Goal: Task Accomplishment & Management: Use online tool/utility

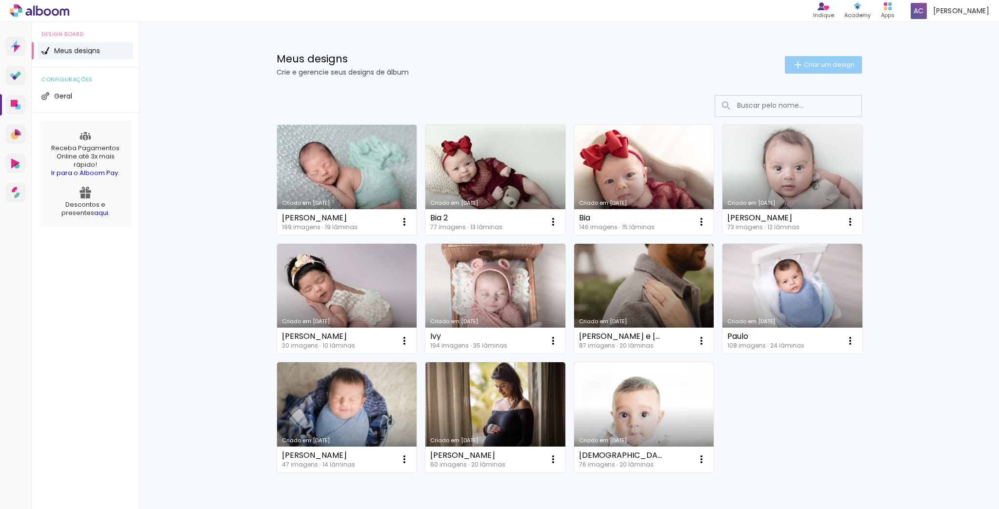
click at [806, 66] on span "Criar um design" at bounding box center [829, 64] width 51 height 6
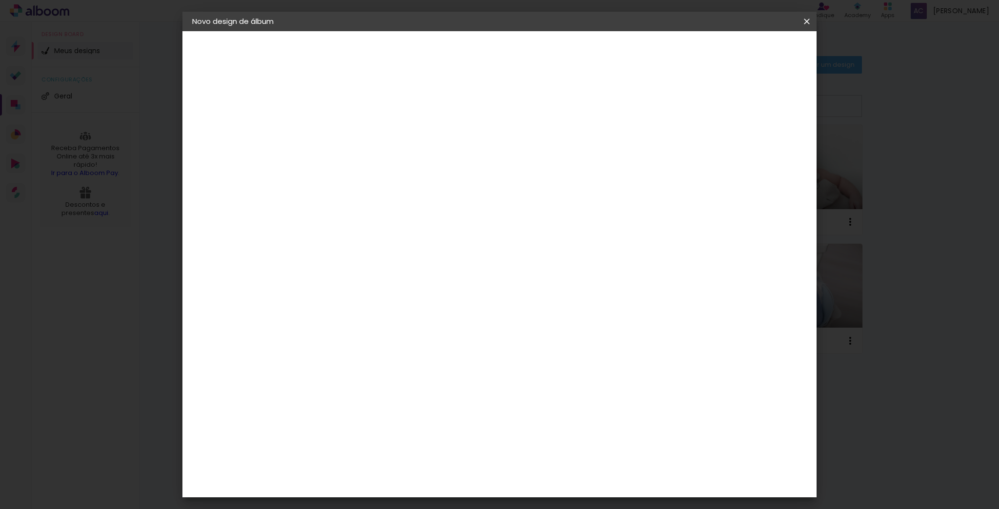
click at [352, 136] on input at bounding box center [352, 130] width 0 height 15
type input "[PERSON_NAME]"
type paper-input "[PERSON_NAME]"
click at [0, 0] on slot "Avançar" at bounding box center [0, 0] width 0 height 0
click at [394, 186] on input at bounding box center [376, 185] width 99 height 12
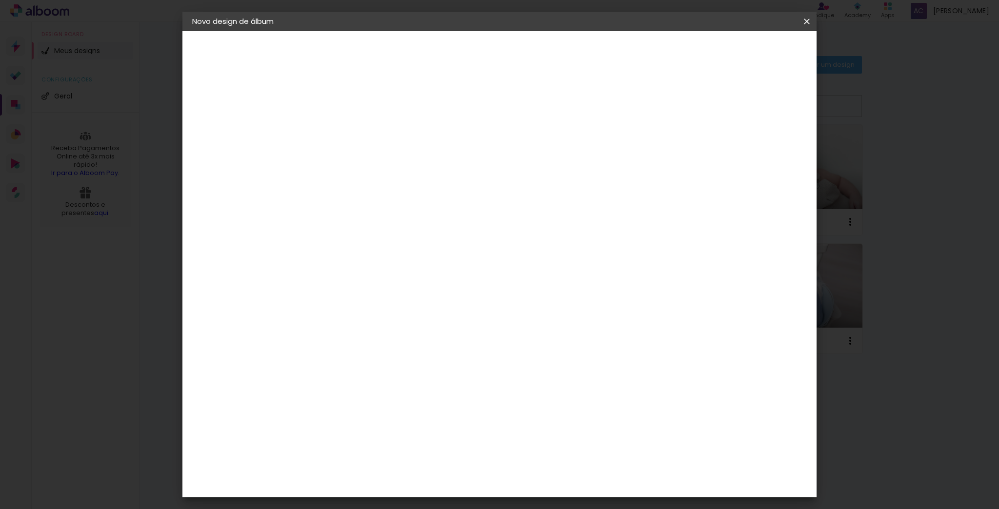
type input "lui"
type paper-input "lui"
click at [409, 220] on div "[PERSON_NAME]" at bounding box center [377, 221] width 65 height 8
click at [410, 218] on div "[PERSON_NAME]" at bounding box center [377, 221] width 65 height 8
click at [0, 0] on slot "Avançar" at bounding box center [0, 0] width 0 height 0
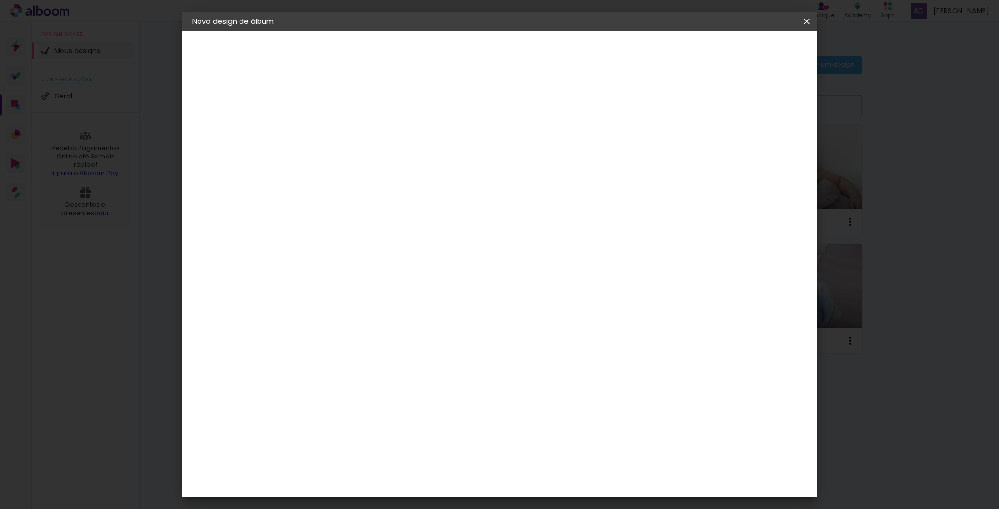
click at [390, 162] on input "text" at bounding box center [371, 169] width 38 height 15
click at [537, 182] on paper-item "Slim Book" at bounding box center [562, 182] width 195 height 20
type input "Slim Book"
click at [525, 114] on div "Opções disponíveis Encadernados Slim Book Tamanho Escolha o tamanho Horizontal …" at bounding box center [417, 72] width 216 height 83
click at [417, 326] on span "30 x 70" at bounding box center [394, 336] width 45 height 20
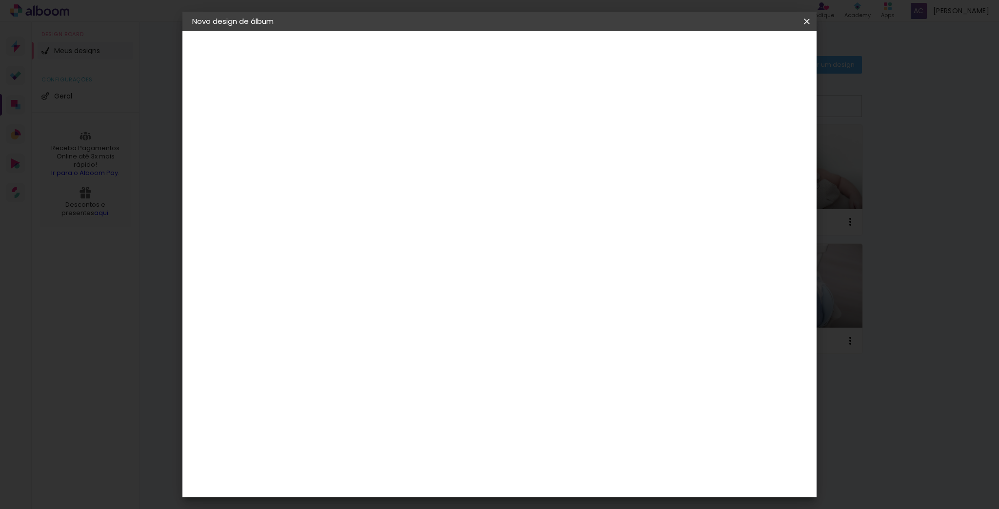
click at [0, 0] on slot "Avançar" at bounding box center [0, 0] width 0 height 0
click at [747, 54] on span "Iniciar design" at bounding box center [724, 51] width 44 height 7
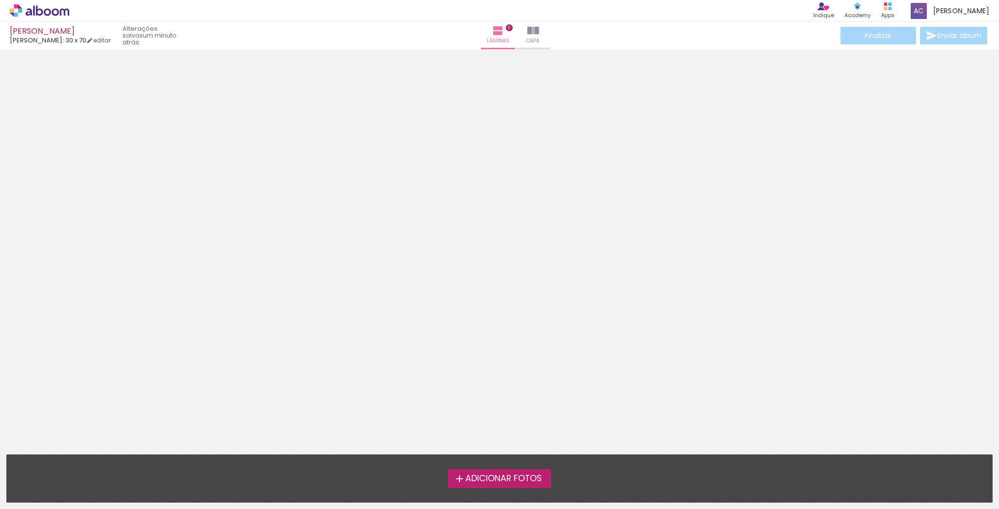
click at [481, 481] on span "Adicionar Fotos" at bounding box center [503, 479] width 77 height 9
click at [0, 0] on input "file" at bounding box center [0, 0] width 0 height 0
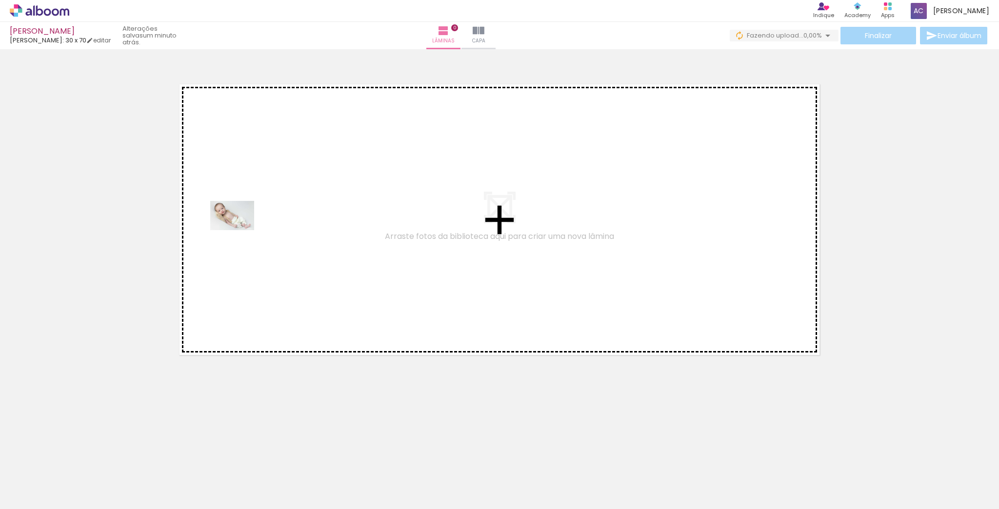
drag, startPoint x: 99, startPoint y: 479, endPoint x: 194, endPoint y: 368, distance: 146.0
click at [239, 230] on quentale-workspace at bounding box center [499, 254] width 999 height 509
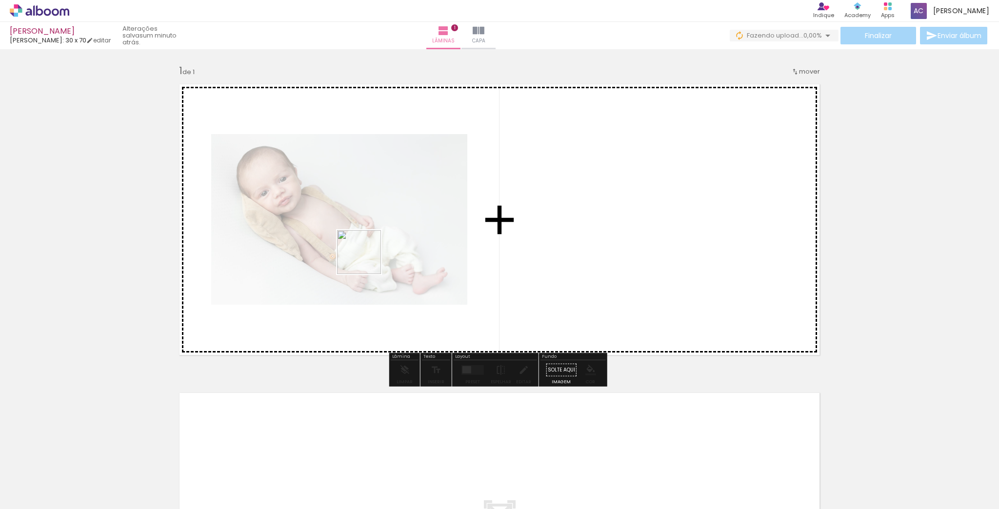
drag, startPoint x: 158, startPoint y: 476, endPoint x: 367, endPoint y: 257, distance: 302.5
click at [367, 258] on quentale-workspace at bounding box center [499, 254] width 999 height 509
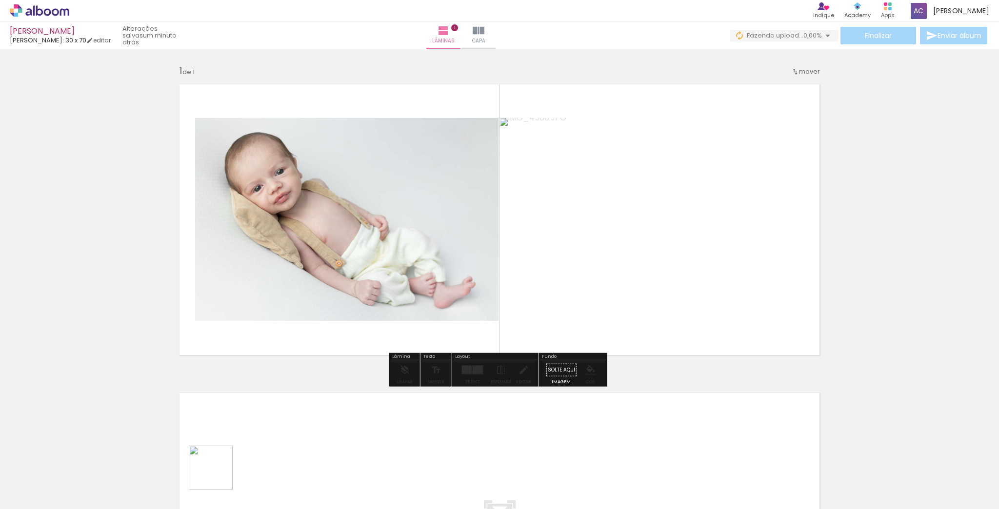
drag, startPoint x: 216, startPoint y: 479, endPoint x: 352, endPoint y: 275, distance: 244.8
click at [368, 253] on quentale-workspace at bounding box center [499, 254] width 999 height 509
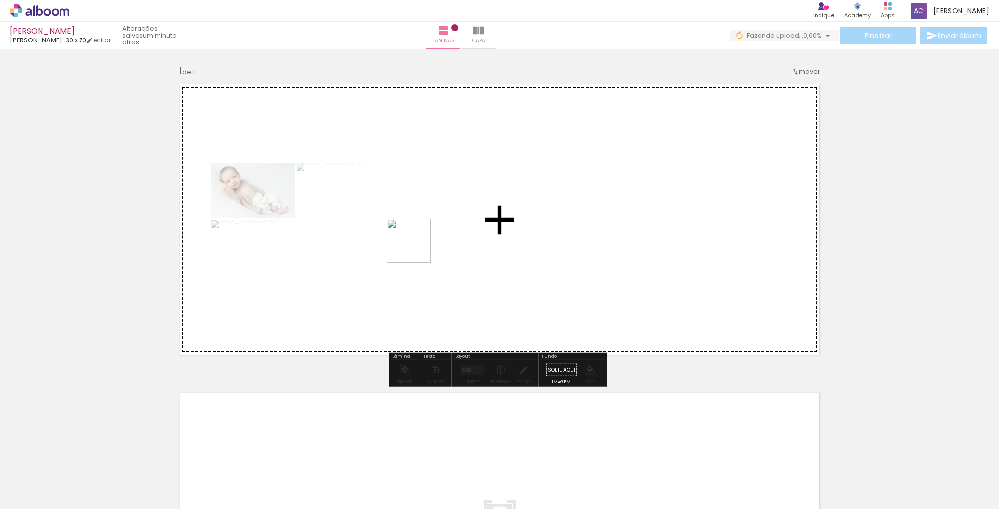
drag, startPoint x: 387, startPoint y: 299, endPoint x: 419, endPoint y: 291, distance: 33.6
click at [416, 247] on quentale-workspace at bounding box center [499, 254] width 999 height 509
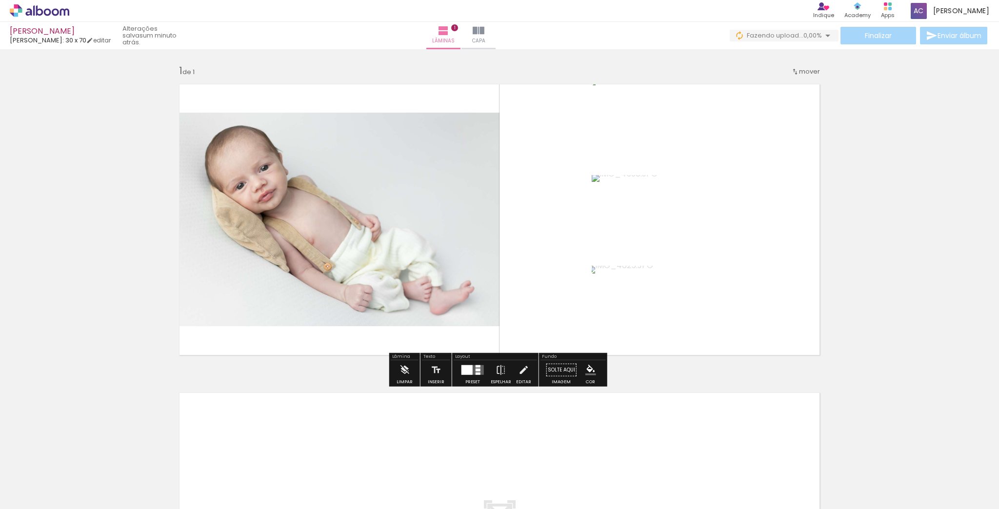
drag, startPoint x: 318, startPoint y: 472, endPoint x: 471, endPoint y: 263, distance: 258.7
click at [458, 212] on quentale-workspace at bounding box center [499, 254] width 999 height 509
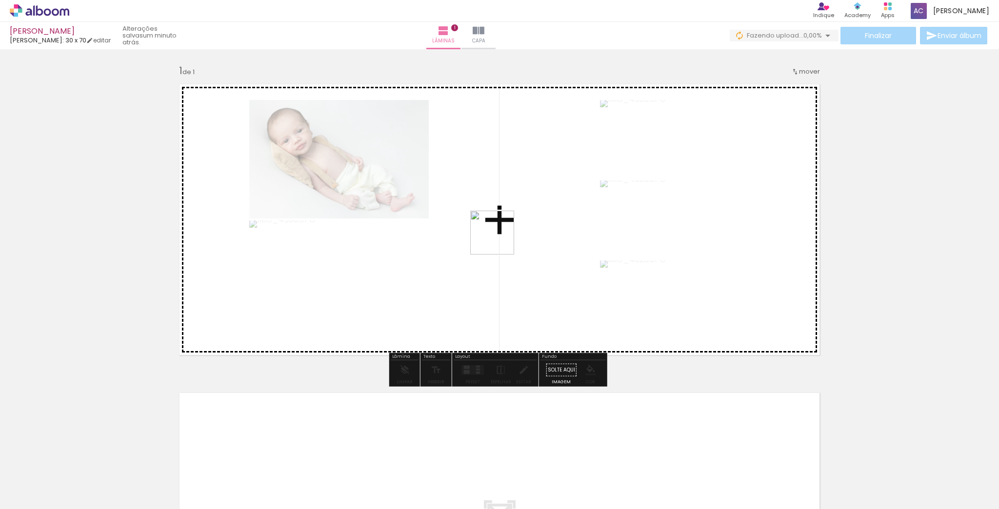
drag, startPoint x: 412, startPoint y: 430, endPoint x: 499, endPoint y: 240, distance: 209.1
click at [499, 240] on quentale-workspace at bounding box center [499, 254] width 999 height 509
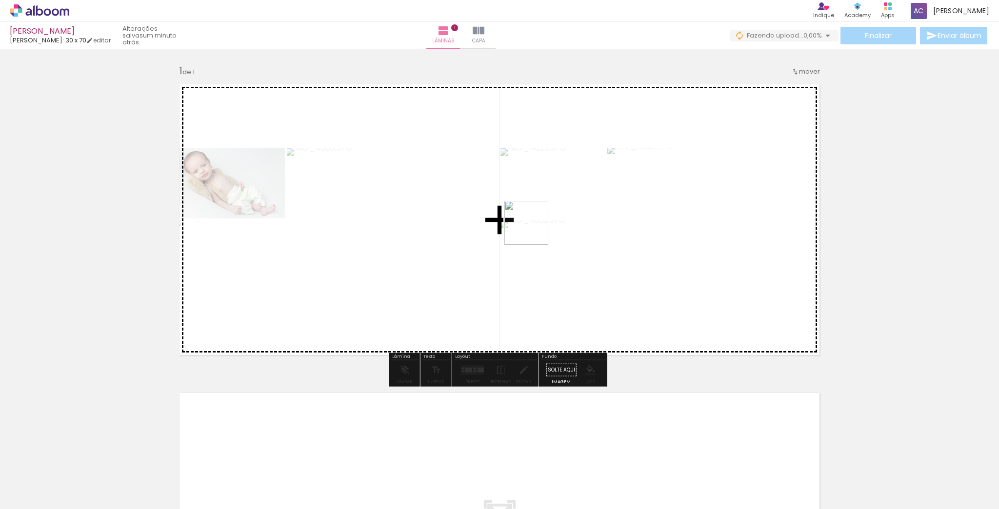
drag, startPoint x: 431, startPoint y: 474, endPoint x: 513, endPoint y: 319, distance: 175.4
click at [531, 229] on quentale-workspace at bounding box center [499, 254] width 999 height 509
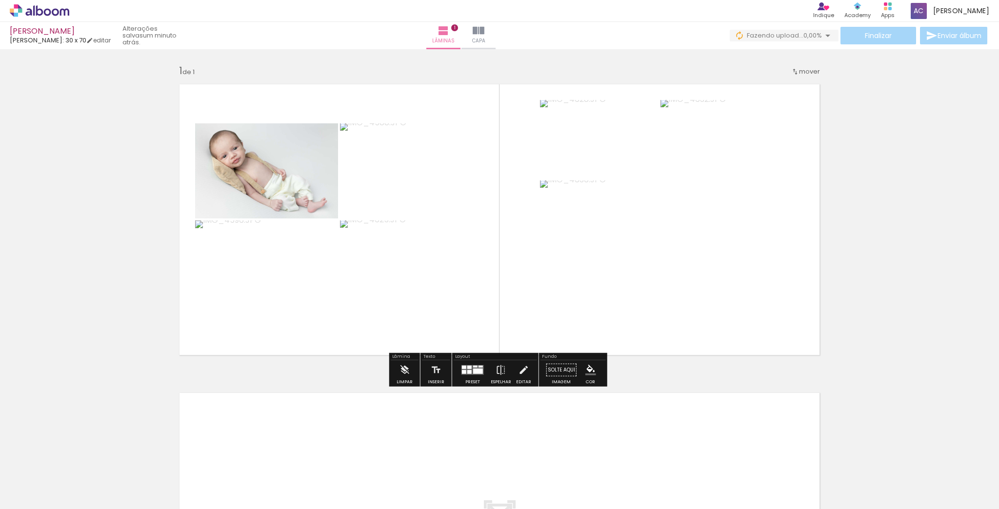
drag, startPoint x: 496, startPoint y: 480, endPoint x: 538, endPoint y: 272, distance: 212.2
click at [538, 272] on quentale-workspace at bounding box center [499, 254] width 999 height 509
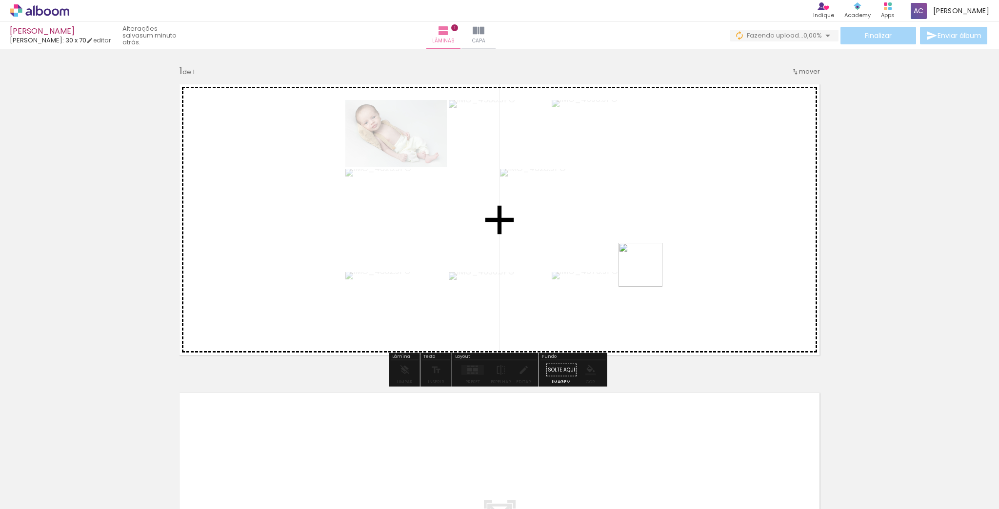
drag, startPoint x: 636, startPoint y: 299, endPoint x: 648, endPoint y: 272, distance: 29.5
click at [648, 272] on quentale-workspace at bounding box center [499, 254] width 999 height 509
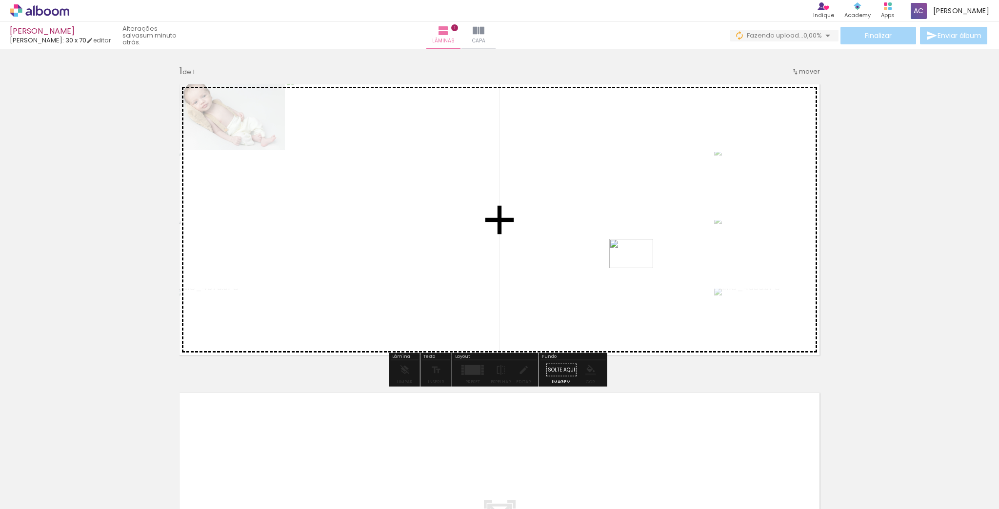
drag, startPoint x: 607, startPoint y: 477, endPoint x: 638, endPoint y: 268, distance: 210.6
click at [638, 268] on quentale-workspace at bounding box center [499, 254] width 999 height 509
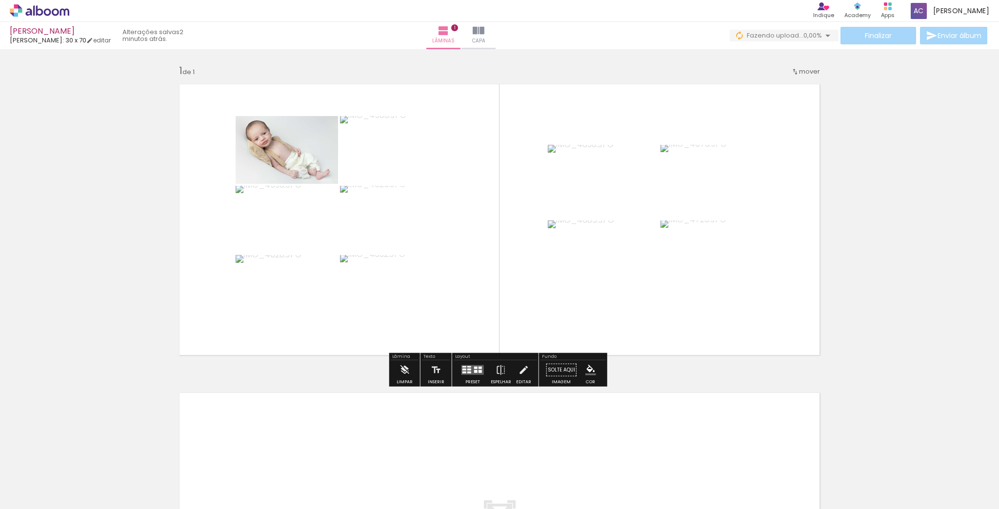
click at [470, 375] on div at bounding box center [472, 370] width 26 height 20
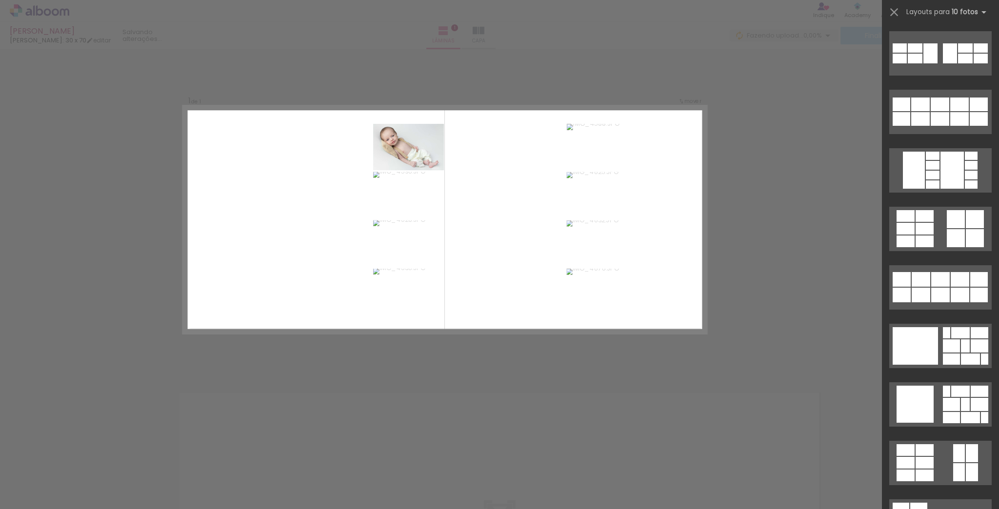
scroll to position [1014, 0]
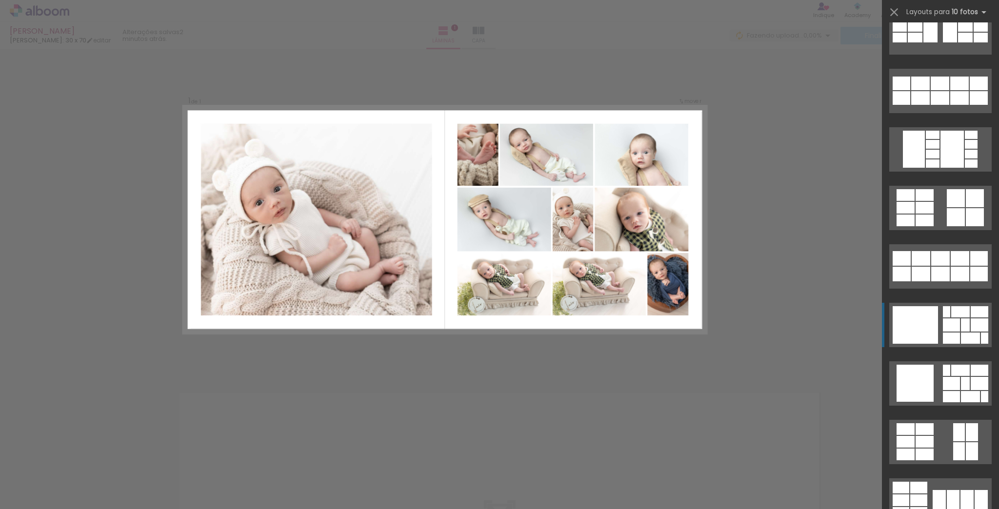
click at [955, 330] on div at bounding box center [951, 324] width 17 height 13
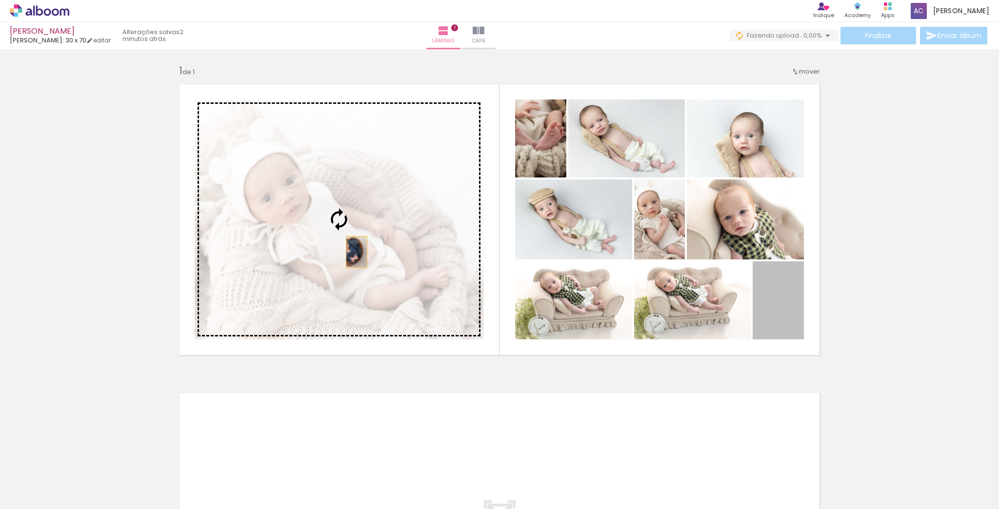
drag, startPoint x: 768, startPoint y: 304, endPoint x: 353, endPoint y: 252, distance: 418.3
click at [0, 0] on slot at bounding box center [0, 0] width 0 height 0
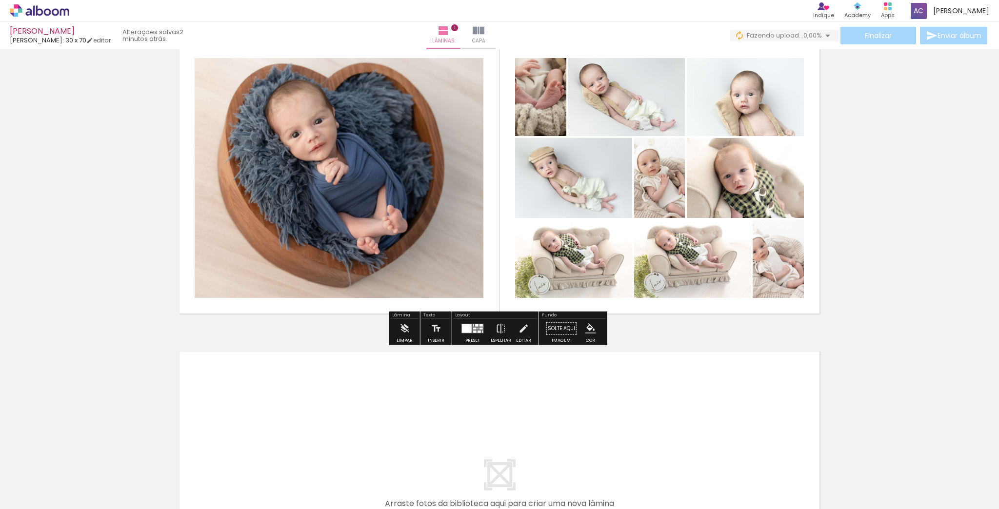
scroll to position [0, 0]
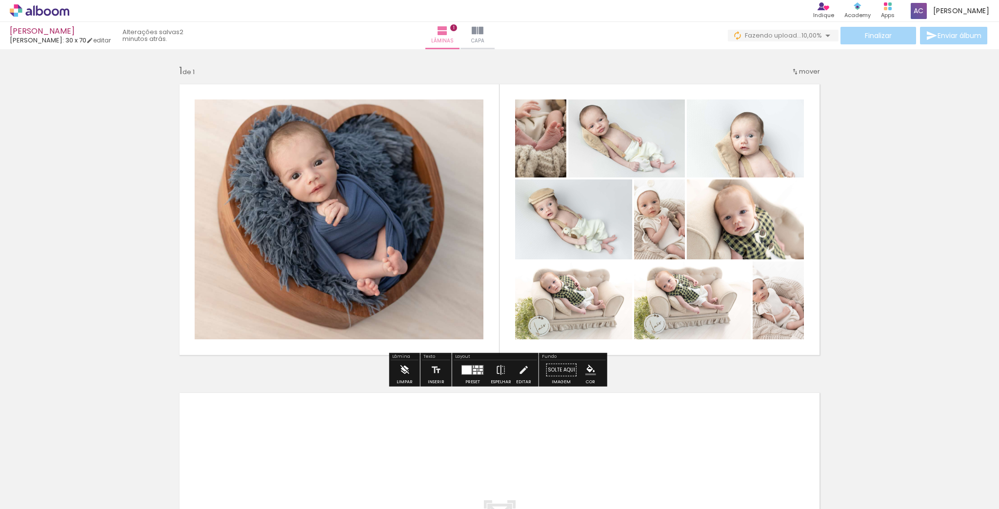
click at [408, 376] on iron-icon at bounding box center [404, 370] width 11 height 20
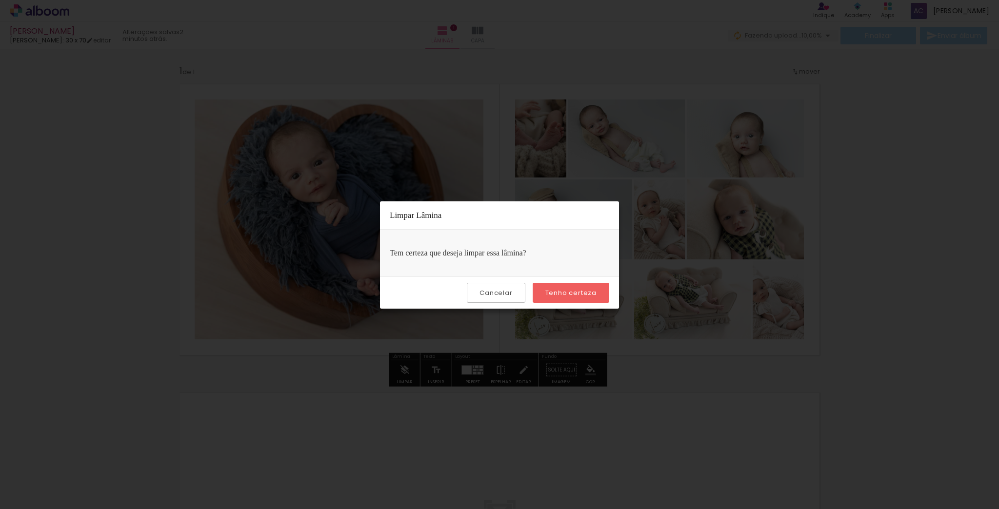
click at [559, 297] on paper-button "Tenho certeza" at bounding box center [571, 293] width 77 height 20
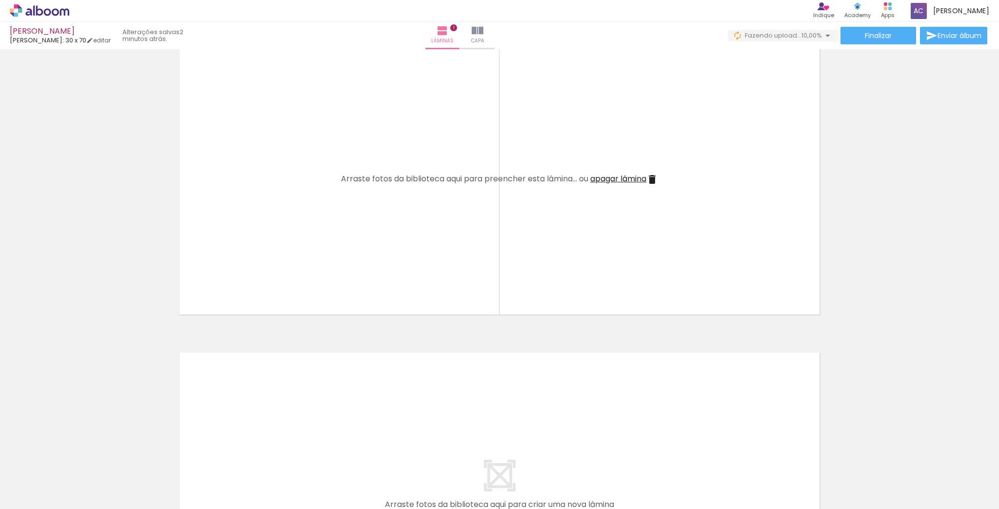
scroll to position [39, 0]
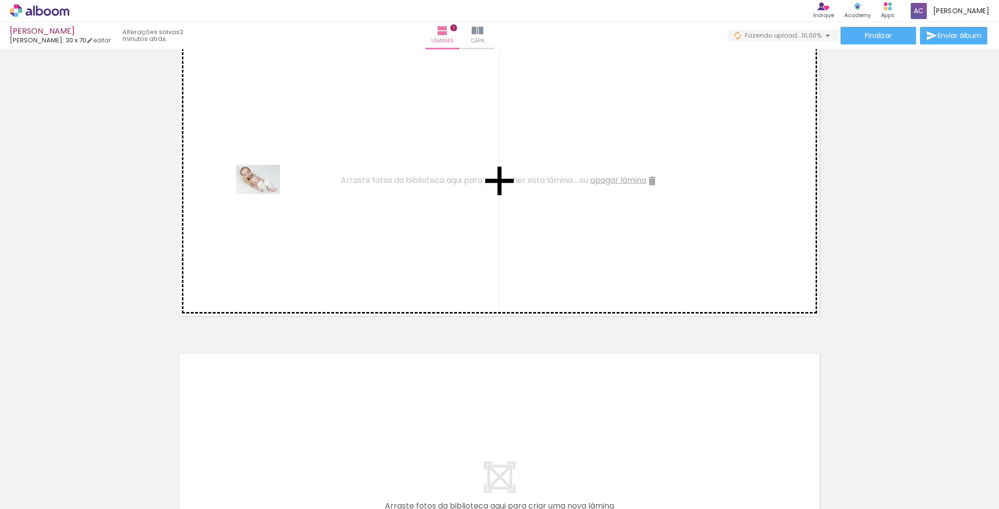
drag, startPoint x: 102, startPoint y: 486, endPoint x: 265, endPoint y: 194, distance: 334.7
click at [265, 194] on quentale-workspace at bounding box center [499, 254] width 999 height 509
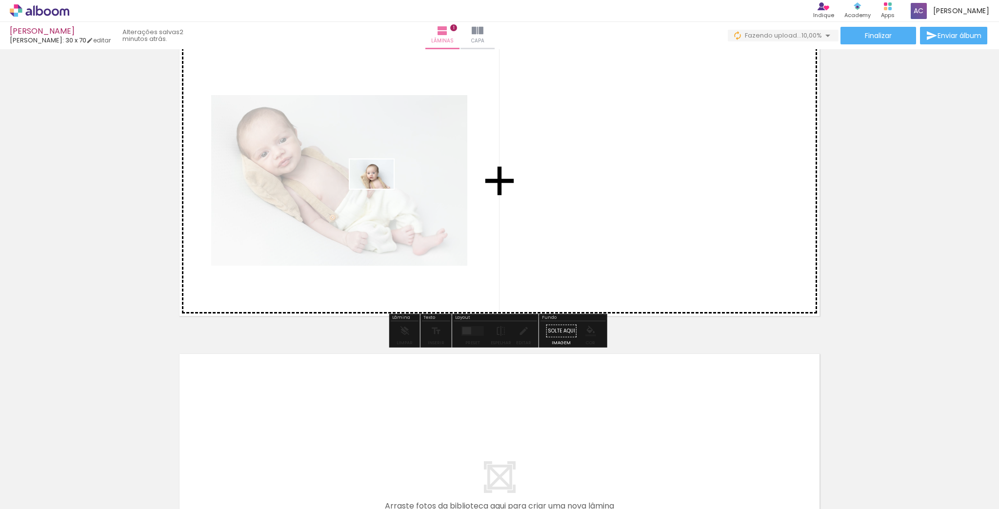
drag, startPoint x: 161, startPoint y: 479, endPoint x: 379, endPoint y: 189, distance: 363.1
click at [379, 189] on quentale-workspace at bounding box center [499, 254] width 999 height 509
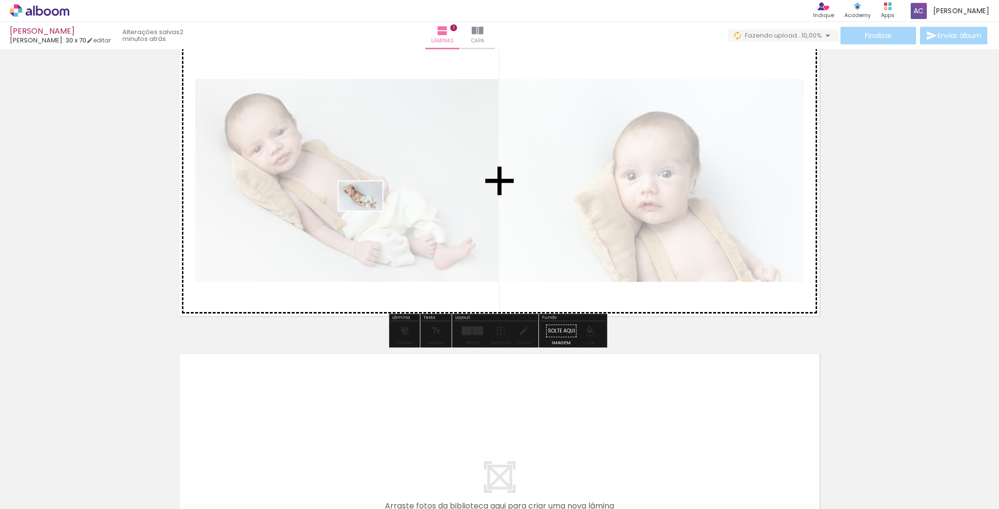
drag, startPoint x: 212, startPoint y: 479, endPoint x: 368, endPoint y: 211, distance: 310.5
click at [368, 211] on quentale-workspace at bounding box center [499, 254] width 999 height 509
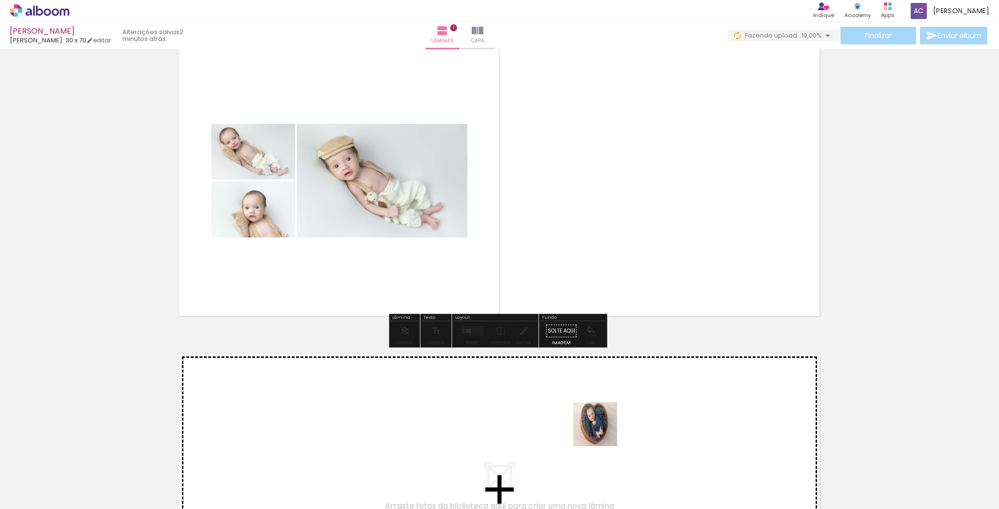
drag, startPoint x: 602, startPoint y: 432, endPoint x: 589, endPoint y: 213, distance: 219.4
click at [591, 213] on quentale-workspace at bounding box center [499, 254] width 999 height 509
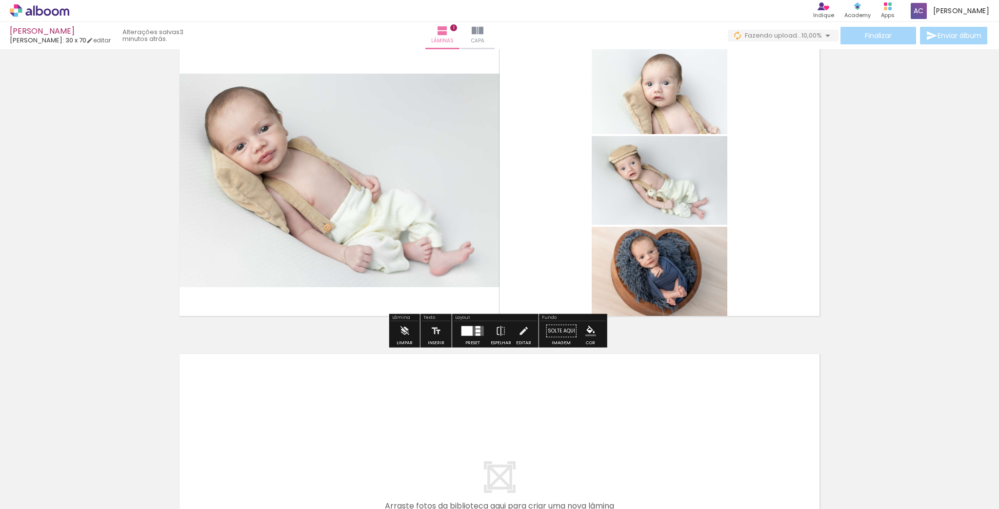
click at [477, 335] on div at bounding box center [478, 335] width 5 height 2
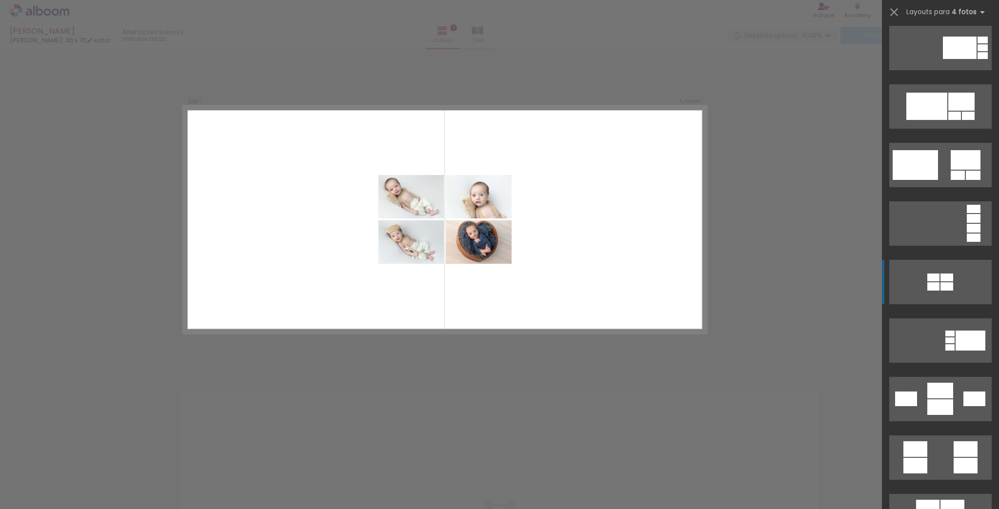
scroll to position [819, 0]
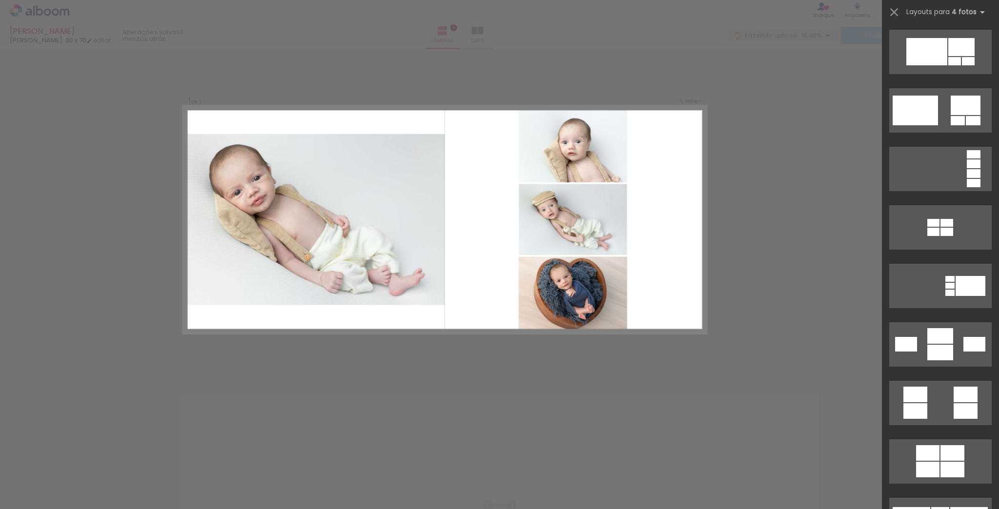
click at [808, 314] on div "Confirmar Cancelar" at bounding box center [499, 369] width 999 height 641
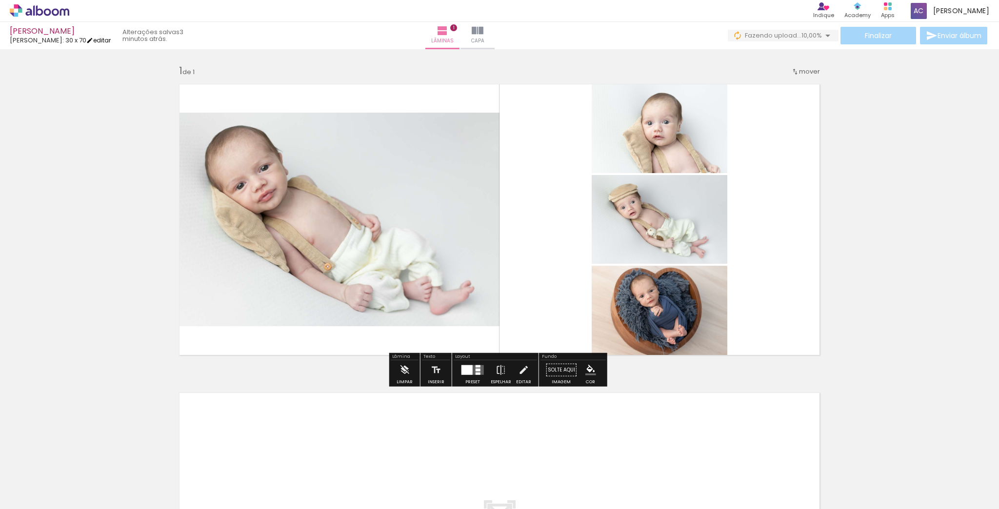
click at [99, 36] on link "editar" at bounding box center [98, 40] width 24 height 8
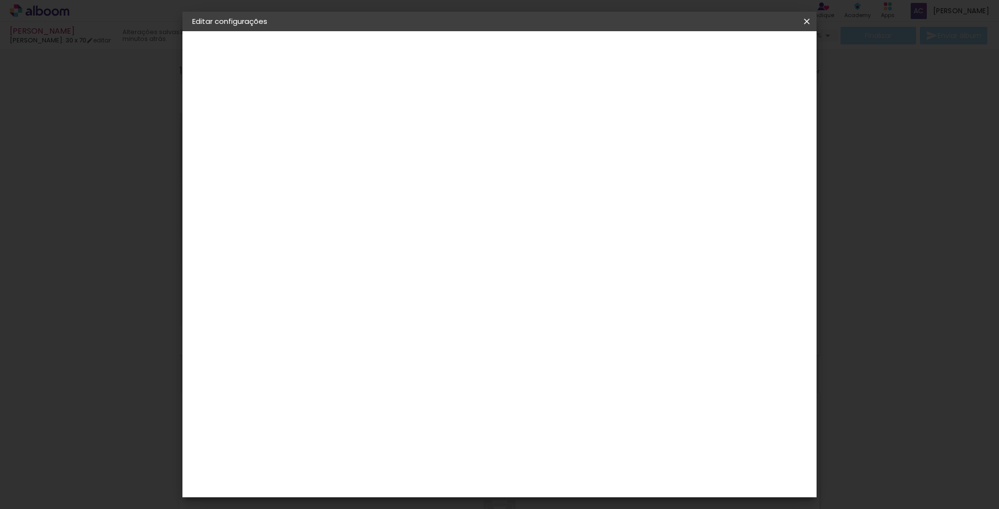
click at [660, 60] on paper-button "Voltar" at bounding box center [640, 51] width 40 height 17
click at [236, 104] on div "2. Especificações" at bounding box center [245, 100] width 107 height 12
click at [238, 98] on div "2. Especificações" at bounding box center [245, 100] width 107 height 12
drag, startPoint x: 804, startPoint y: 27, endPoint x: 527, endPoint y: 42, distance: 277.9
click at [805, 26] on paper-icon-button at bounding box center [807, 22] width 20 height 18
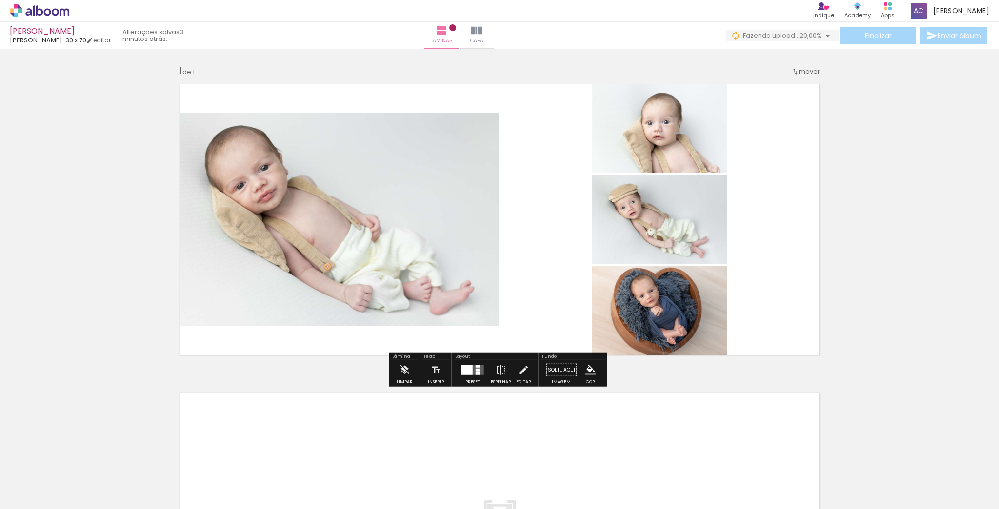
click at [471, 372] on quentale-layouter at bounding box center [472, 370] width 22 height 10
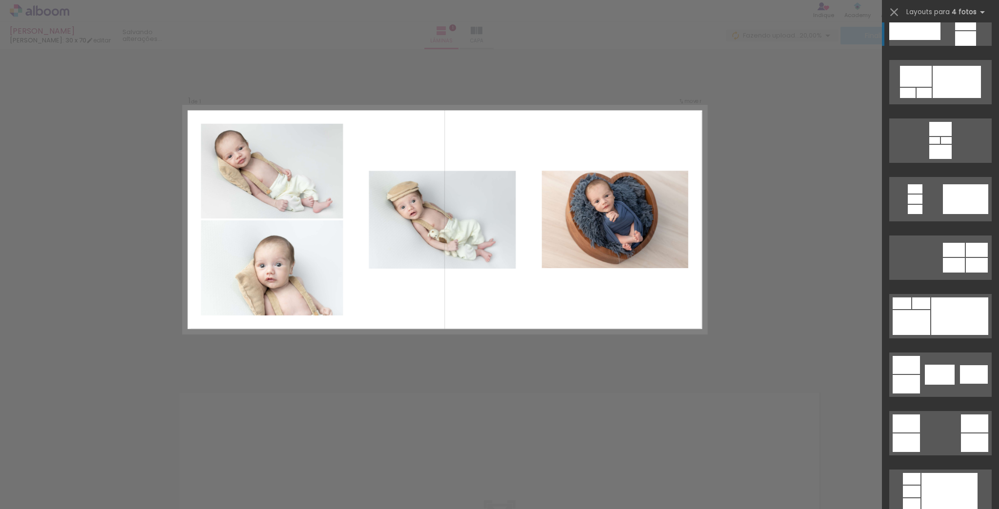
scroll to position [39, 0]
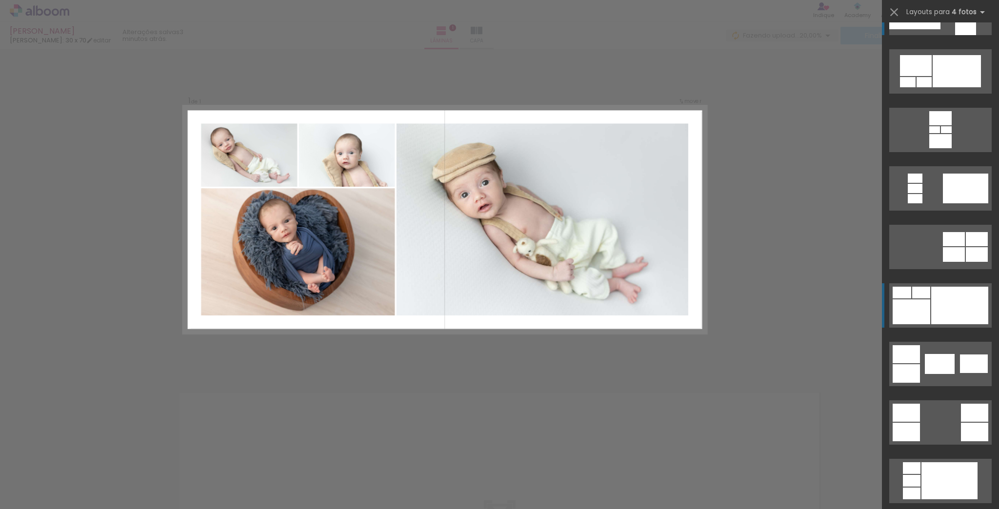
click at [931, 314] on div at bounding box center [959, 306] width 57 height 38
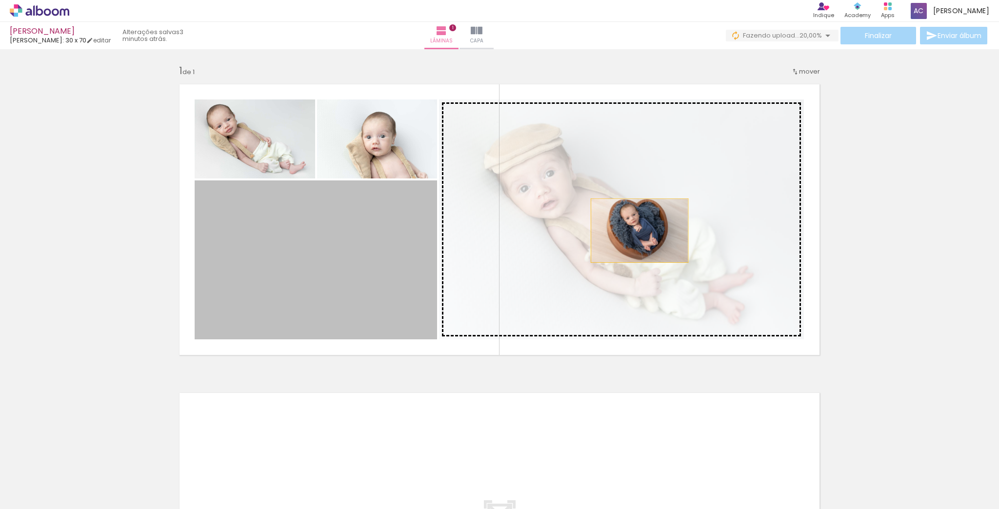
drag, startPoint x: 569, startPoint y: 243, endPoint x: 632, endPoint y: 230, distance: 64.2
click at [0, 0] on slot at bounding box center [0, 0] width 0 height 0
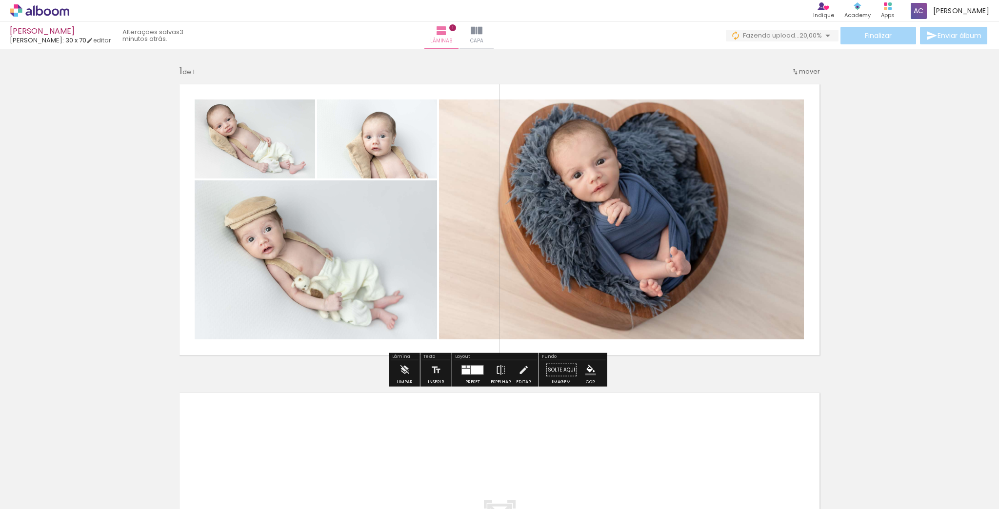
click at [476, 372] on div at bounding box center [477, 370] width 12 height 9
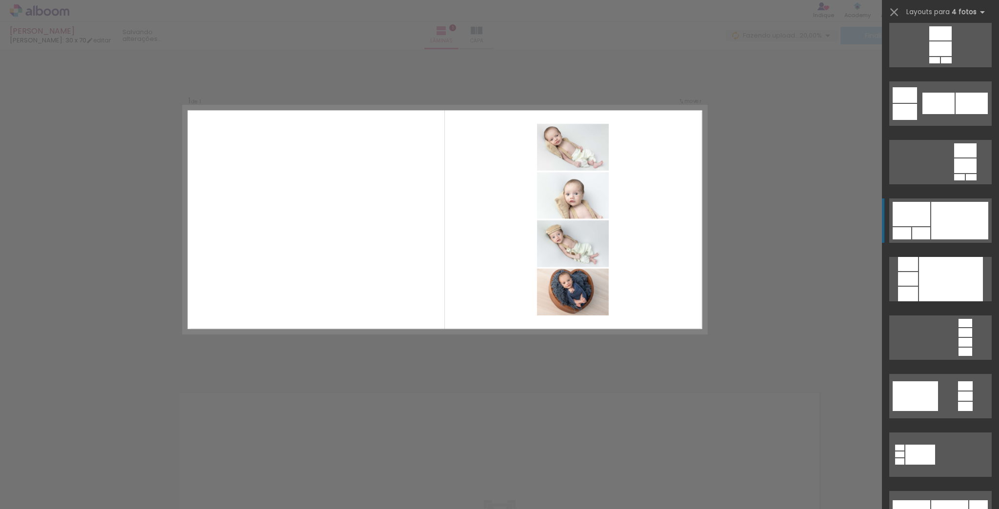
scroll to position [3297, 0]
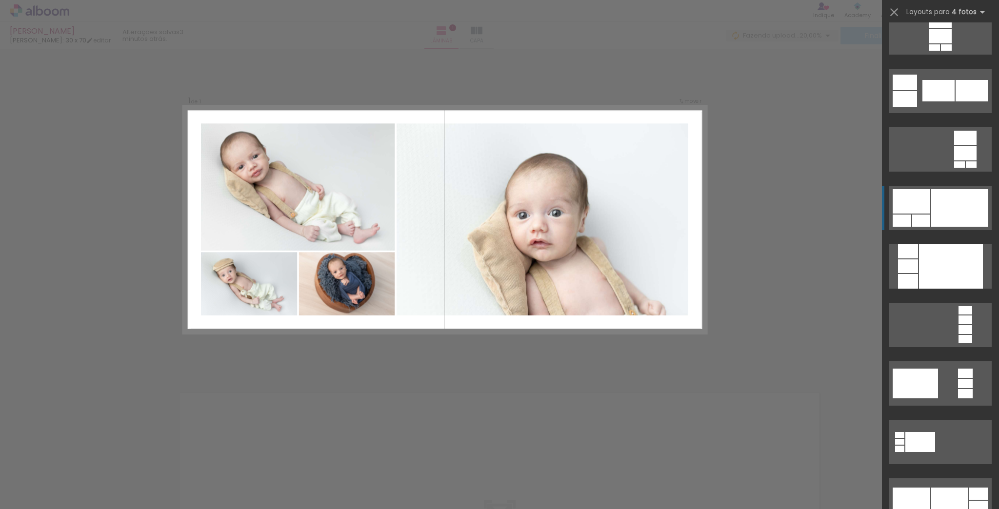
click at [957, 218] on div at bounding box center [959, 208] width 57 height 38
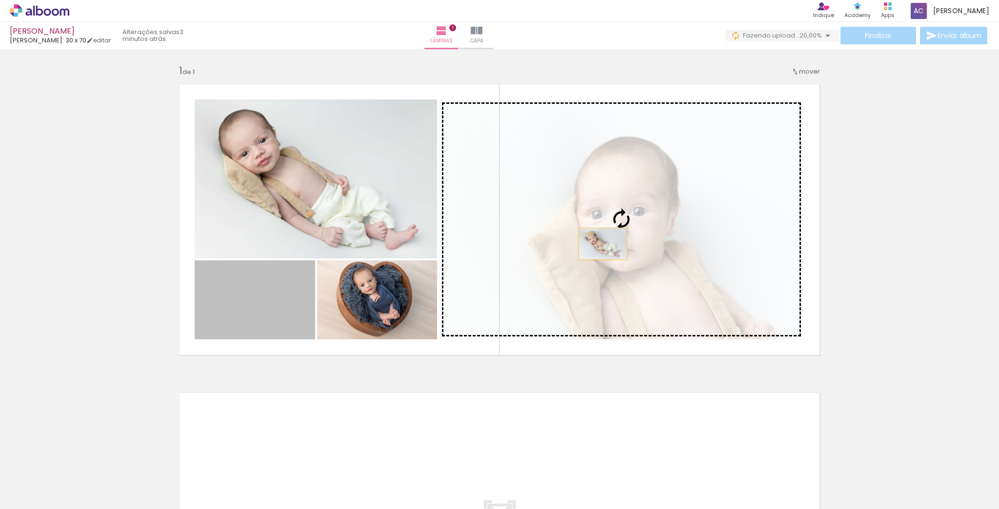
drag, startPoint x: 266, startPoint y: 309, endPoint x: 633, endPoint y: 237, distance: 373.4
click at [0, 0] on slot at bounding box center [0, 0] width 0 height 0
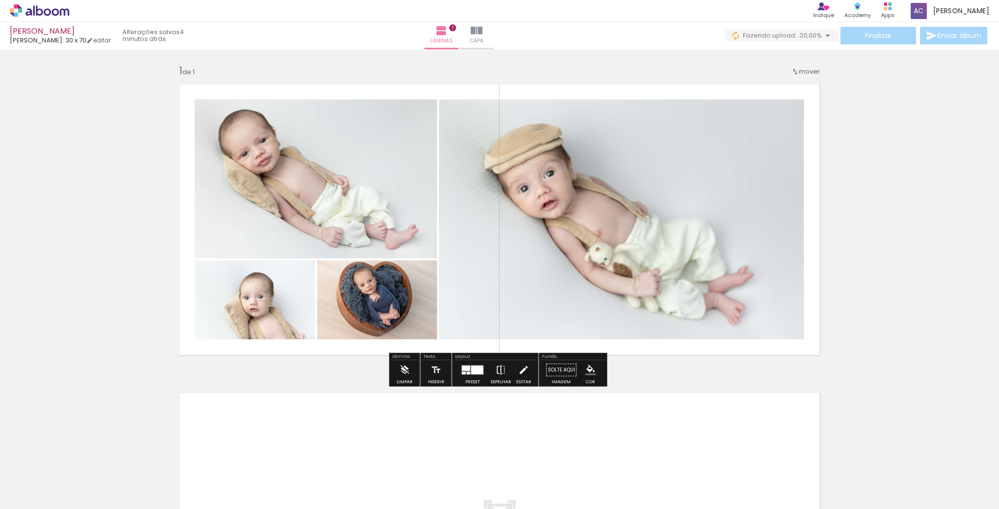
click at [496, 373] on iron-icon at bounding box center [501, 370] width 11 height 20
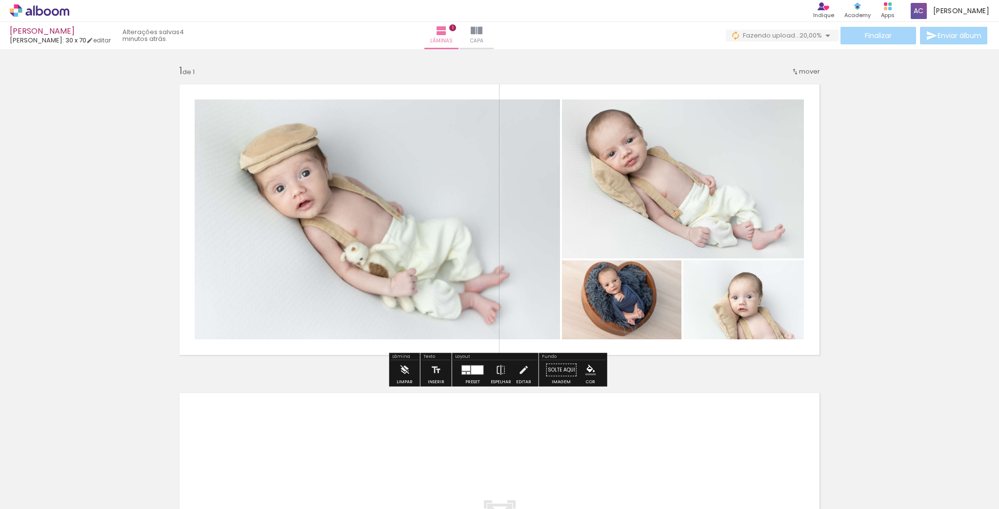
click at [476, 375] on div at bounding box center [472, 370] width 26 height 20
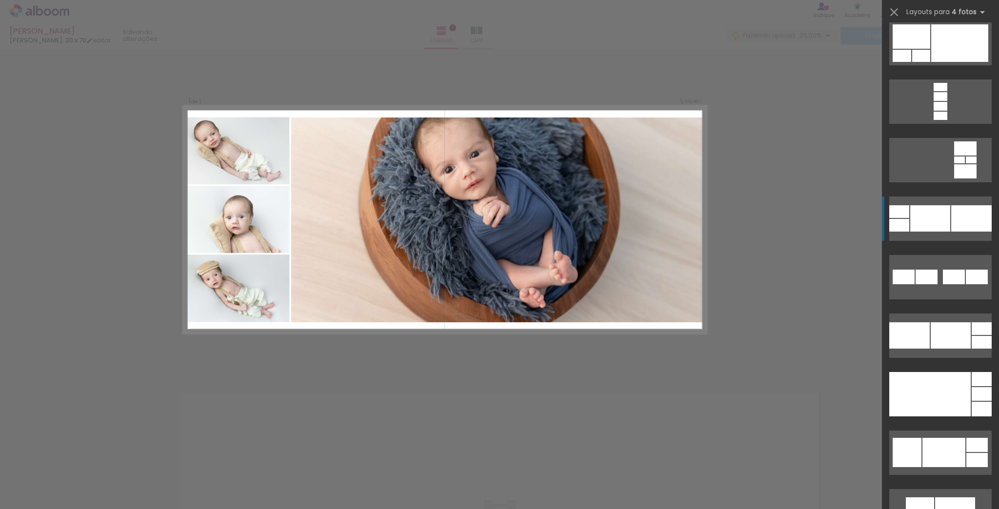
scroll to position [4272, 0]
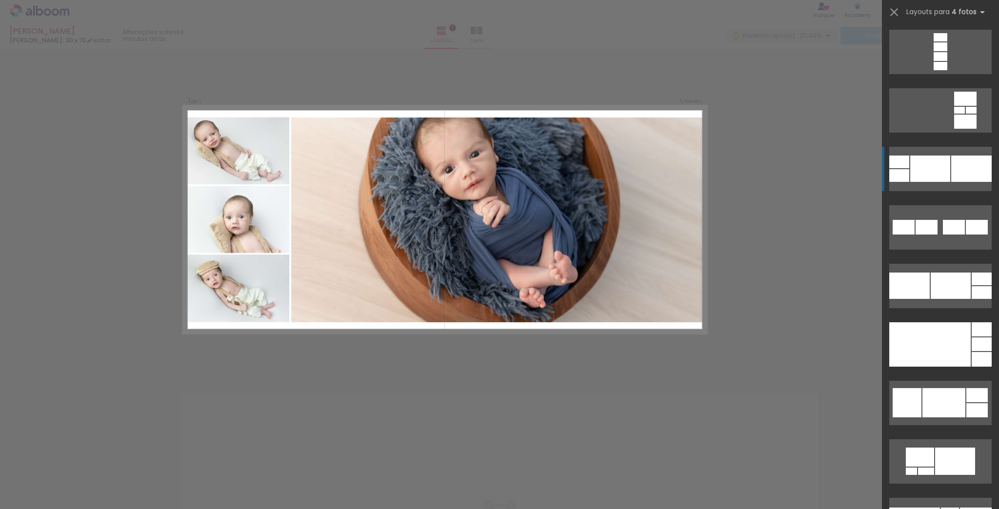
click at [945, 347] on div at bounding box center [929, 344] width 81 height 44
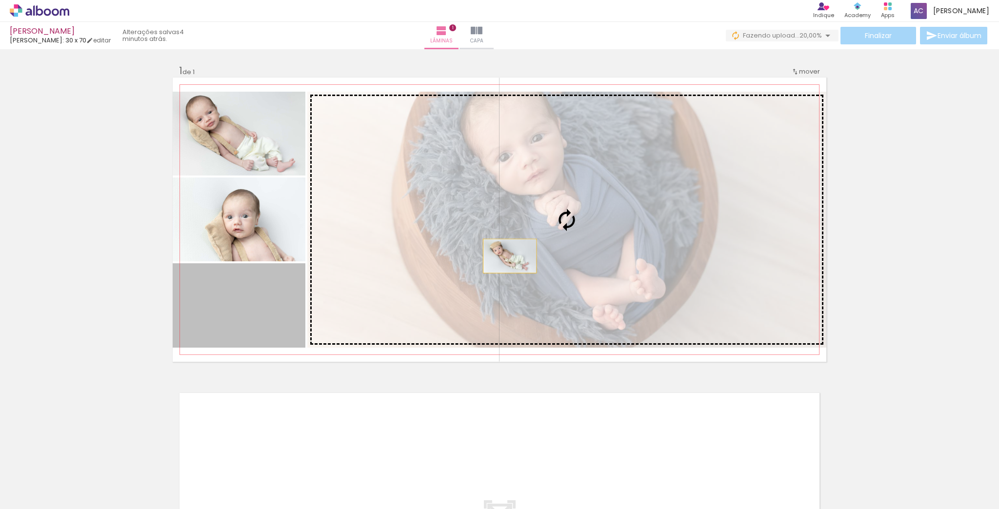
drag, startPoint x: 261, startPoint y: 315, endPoint x: 507, endPoint y: 256, distance: 252.2
click at [0, 0] on slot at bounding box center [0, 0] width 0 height 0
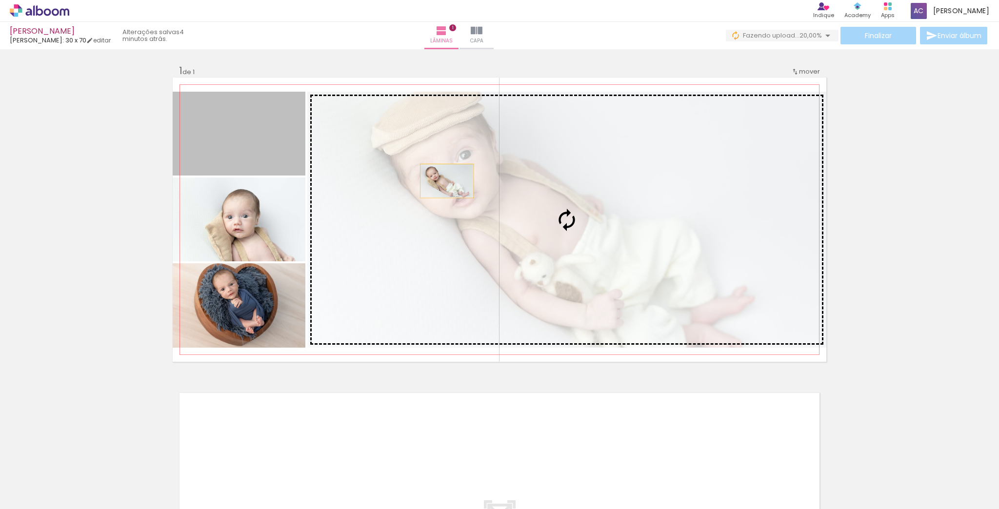
drag, startPoint x: 335, startPoint y: 160, endPoint x: 509, endPoint y: 197, distance: 177.3
click at [0, 0] on slot at bounding box center [0, 0] width 0 height 0
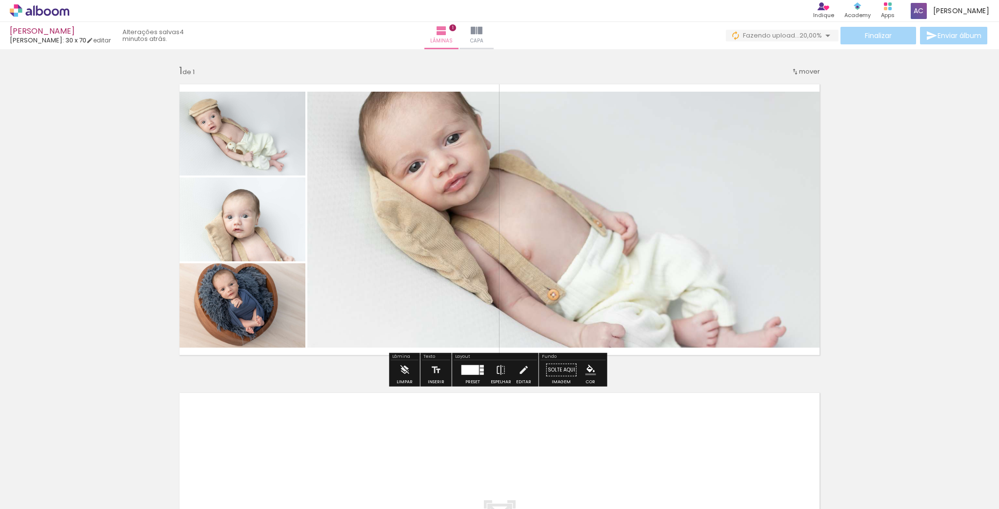
click at [480, 374] on div at bounding box center [482, 374] width 4 height 2
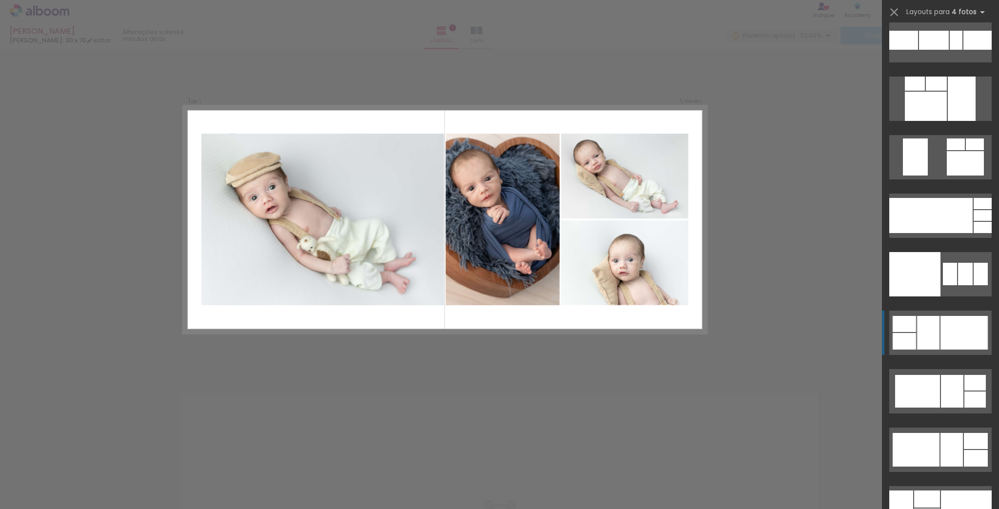
scroll to position [7335, 0]
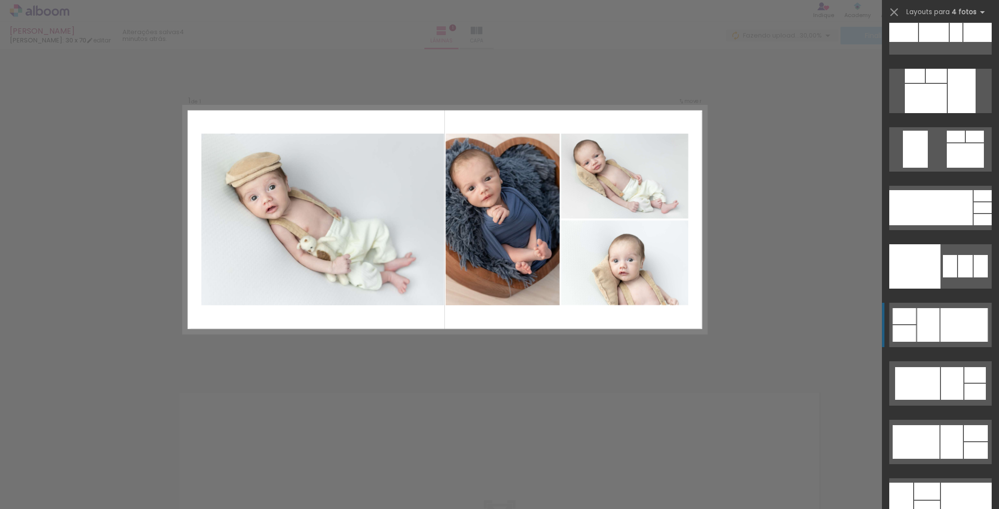
click at [951, 343] on quentale-layouter at bounding box center [940, 325] width 102 height 44
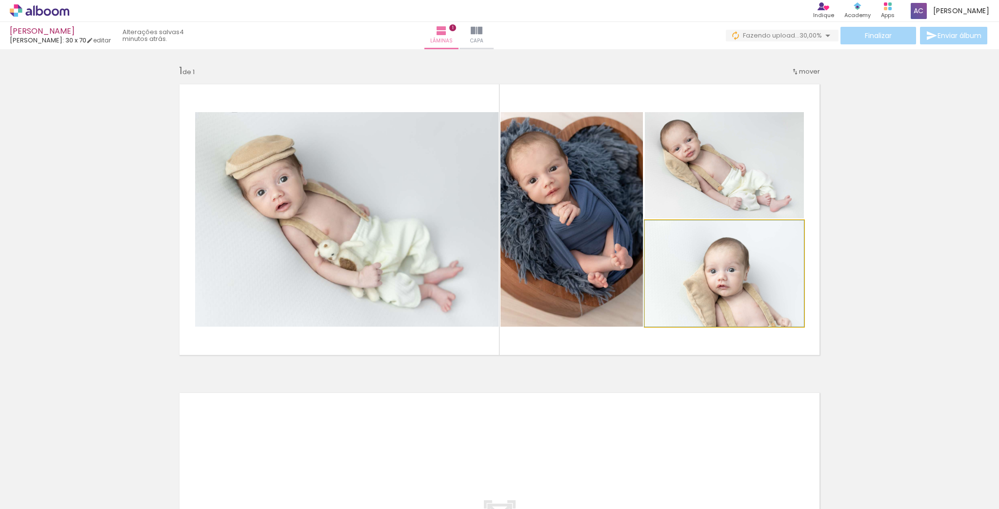
drag, startPoint x: 744, startPoint y: 303, endPoint x: 597, endPoint y: 259, distance: 153.1
click at [0, 0] on slot at bounding box center [0, 0] width 0 height 0
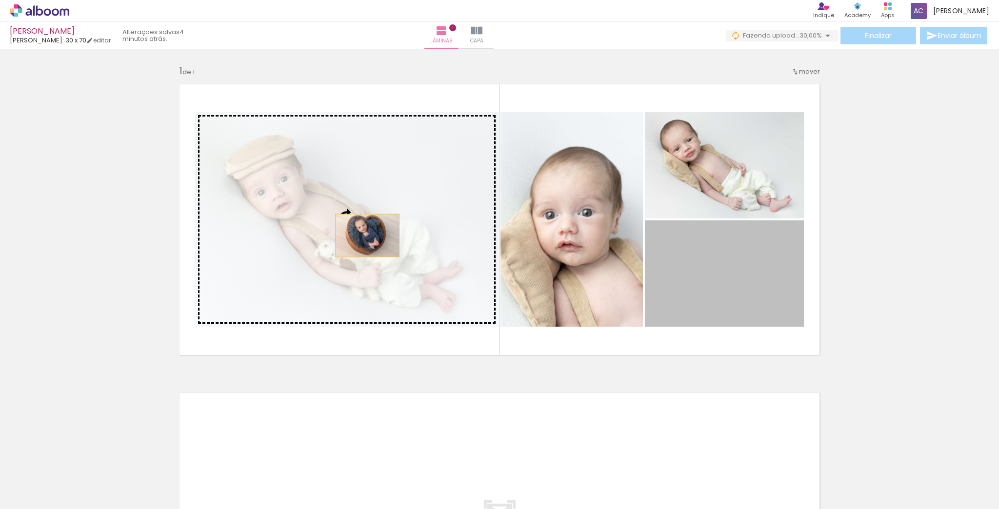
drag, startPoint x: 442, startPoint y: 249, endPoint x: 331, endPoint y: 231, distance: 113.2
click at [0, 0] on slot at bounding box center [0, 0] width 0 height 0
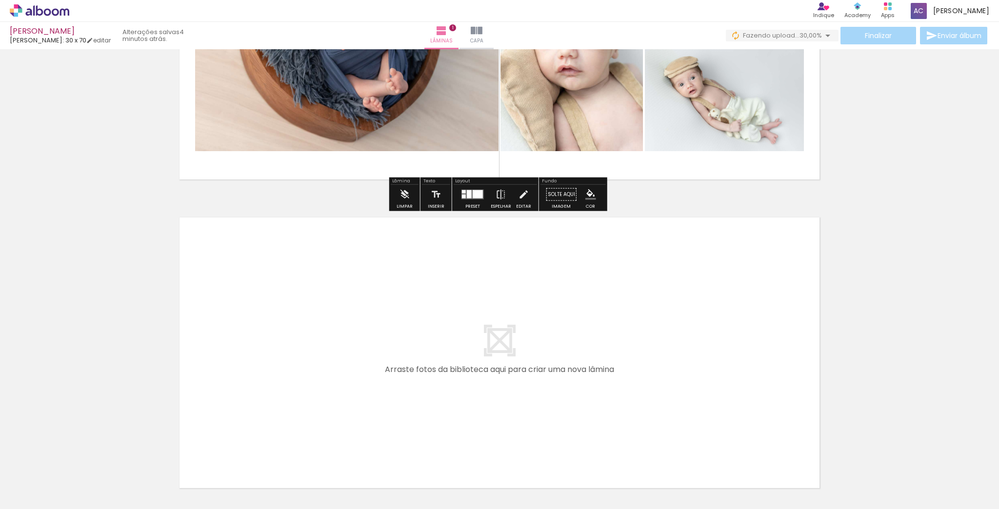
scroll to position [256, 0]
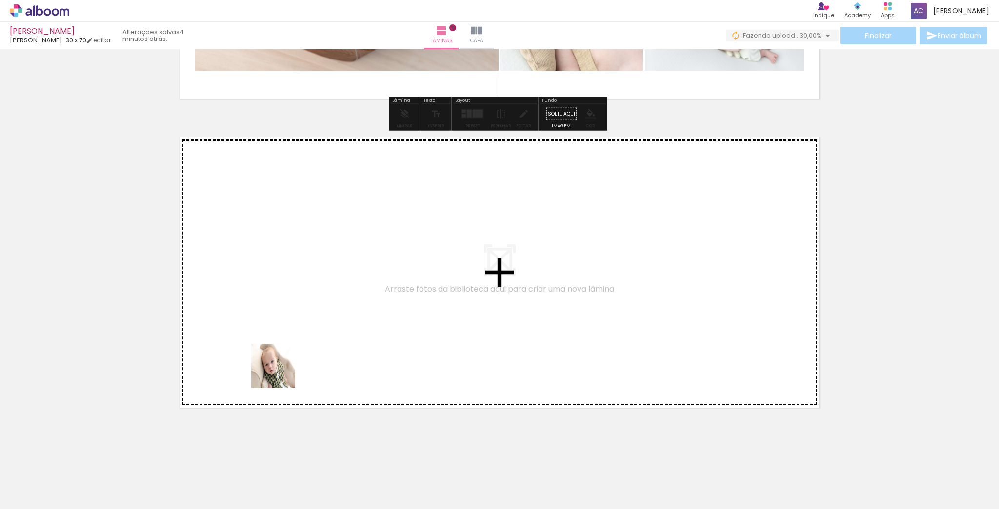
drag, startPoint x: 280, startPoint y: 373, endPoint x: 288, endPoint y: 298, distance: 75.0
click at [288, 298] on quentale-workspace at bounding box center [499, 254] width 999 height 509
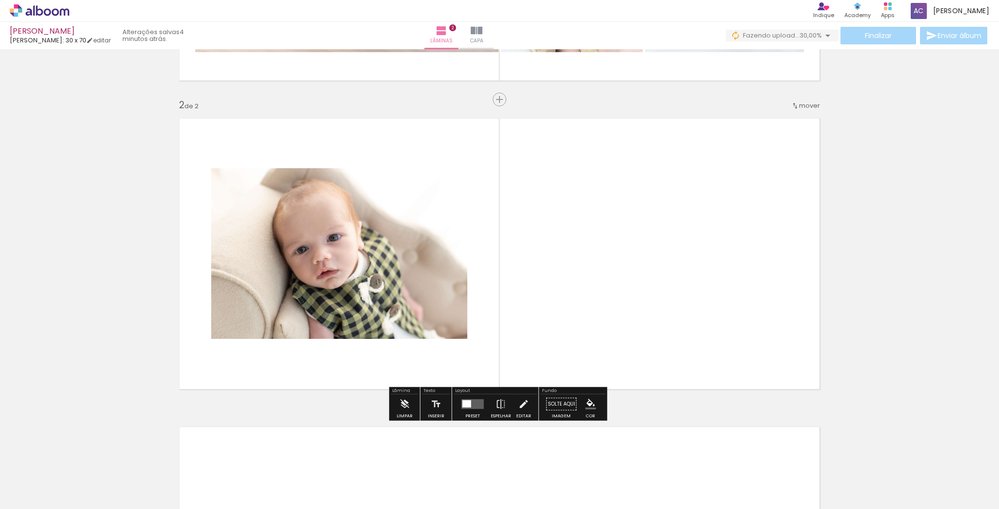
scroll to position [279, 0]
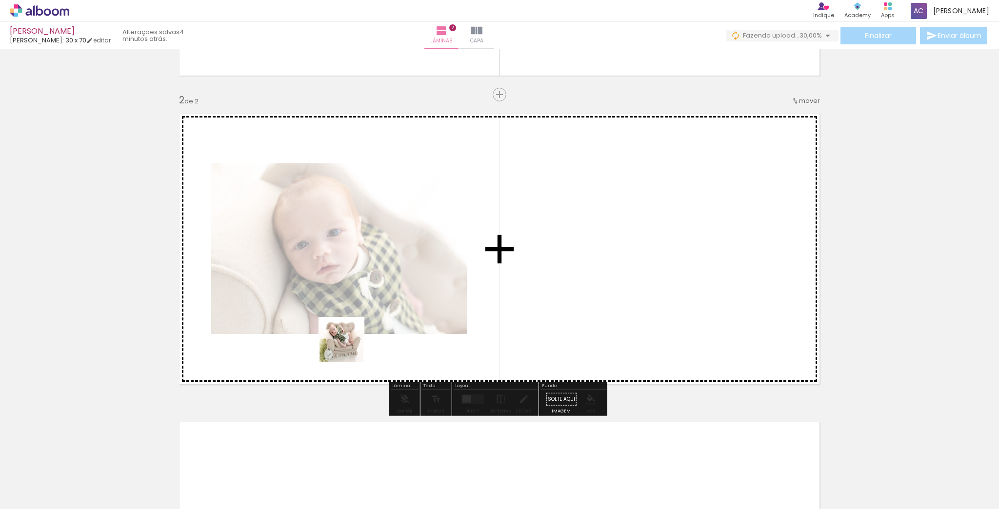
drag, startPoint x: 338, startPoint y: 432, endPoint x: 356, endPoint y: 379, distance: 56.1
click at [349, 347] on quentale-workspace at bounding box center [499, 254] width 999 height 509
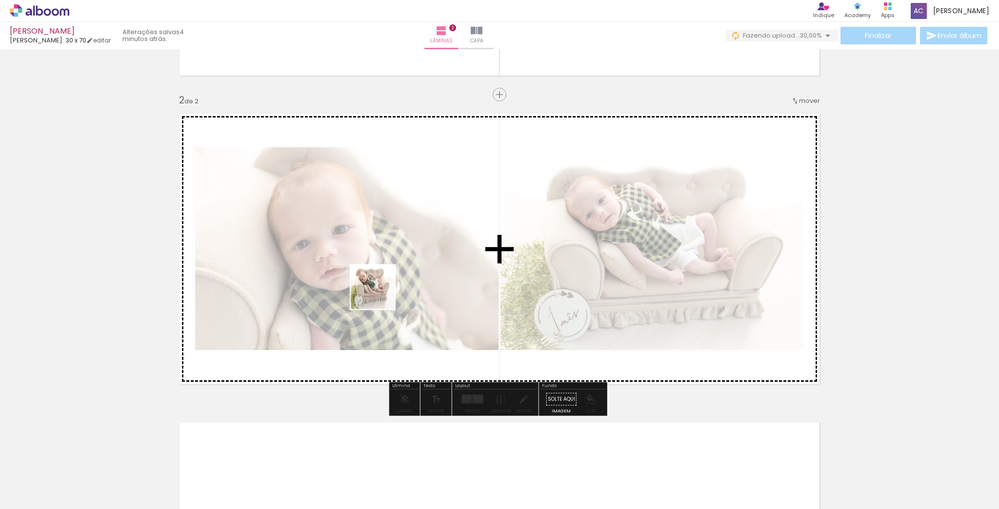
drag, startPoint x: 377, startPoint y: 397, endPoint x: 380, endPoint y: 295, distance: 103.0
click at [380, 295] on quentale-workspace at bounding box center [499, 254] width 999 height 509
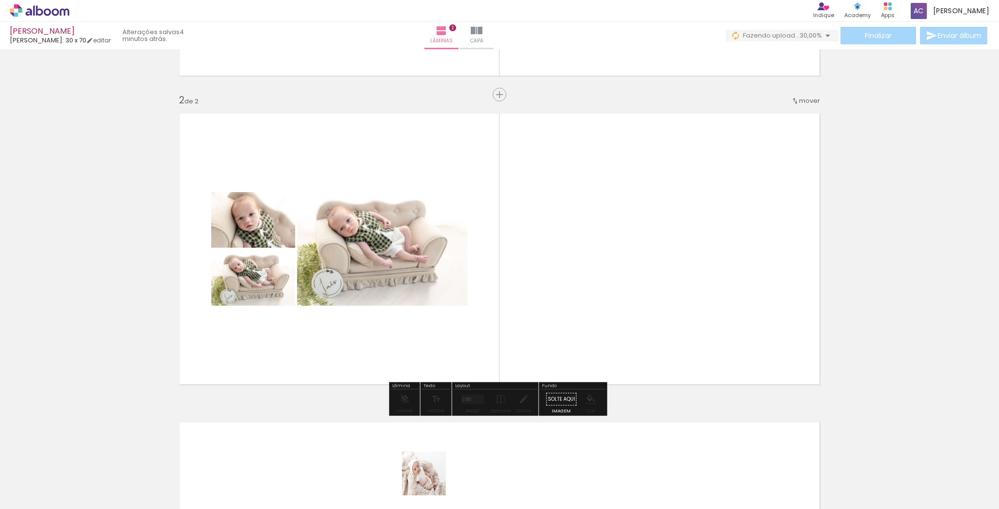
drag, startPoint x: 431, startPoint y: 487, endPoint x: 486, endPoint y: 319, distance: 176.1
click at [483, 270] on quentale-workspace at bounding box center [499, 254] width 999 height 509
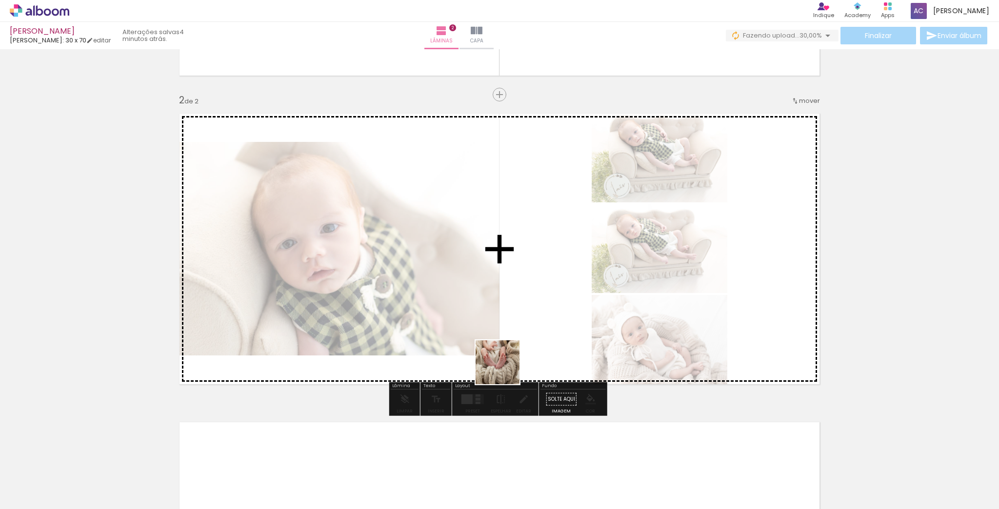
drag, startPoint x: 493, startPoint y: 483, endPoint x: 513, endPoint y: 361, distance: 123.6
click at [509, 267] on quentale-workspace at bounding box center [499, 254] width 999 height 509
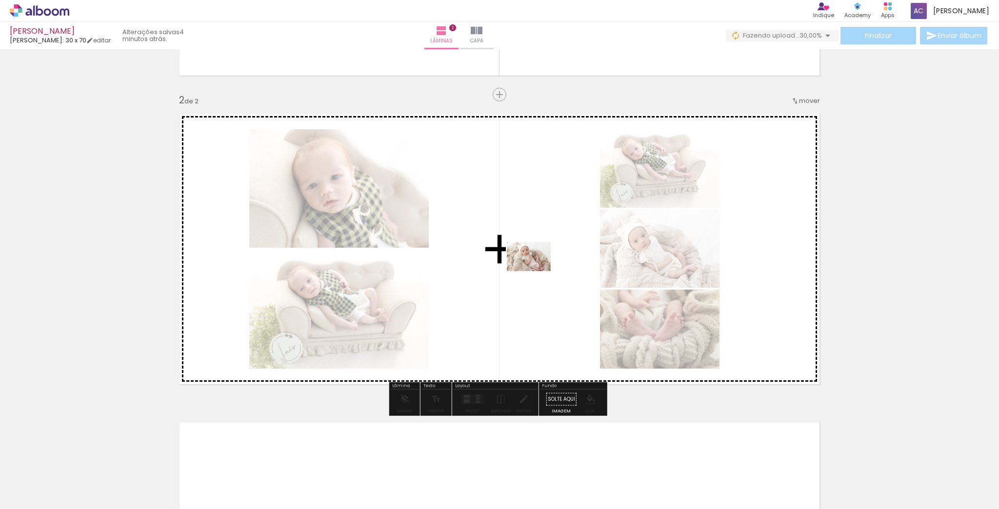
drag, startPoint x: 541, startPoint y: 486, endPoint x: 536, endPoint y: 271, distance: 215.1
click at [536, 271] on quentale-workspace at bounding box center [499, 254] width 999 height 509
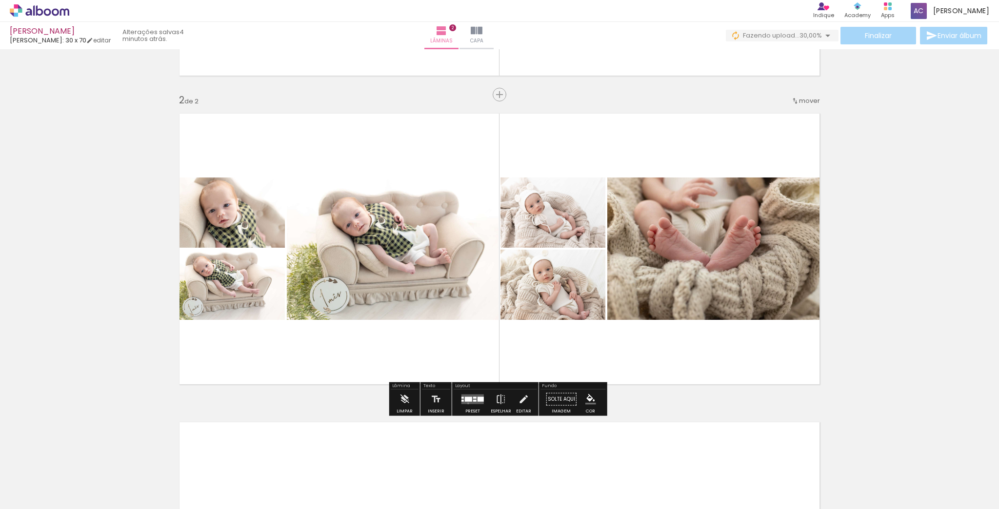
click at [466, 403] on quentale-layouter at bounding box center [472, 400] width 22 height 10
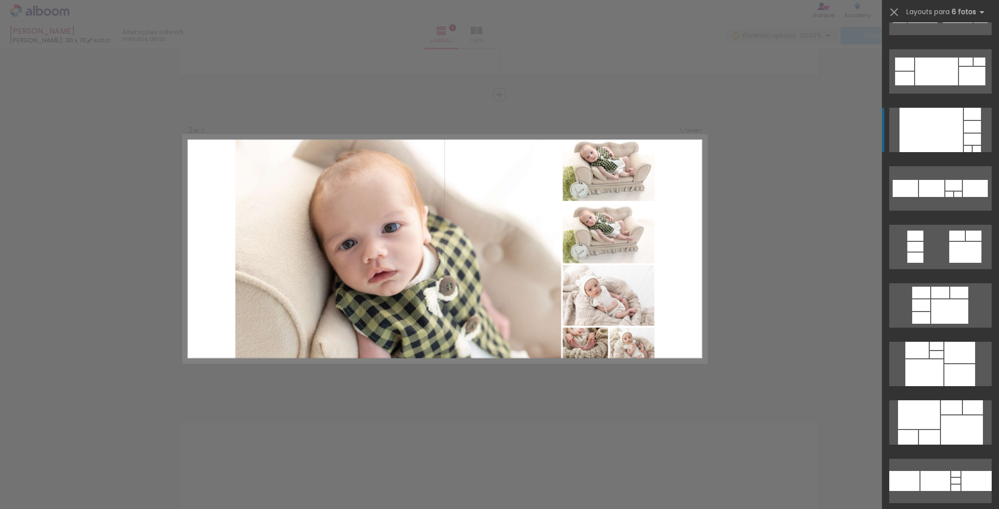
scroll to position [741, 0]
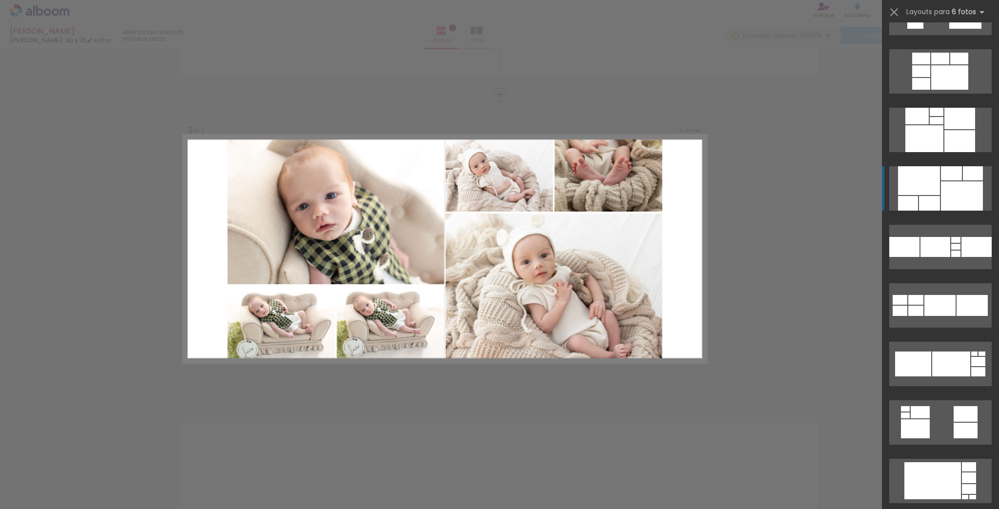
click at [953, 179] on div at bounding box center [951, 173] width 21 height 14
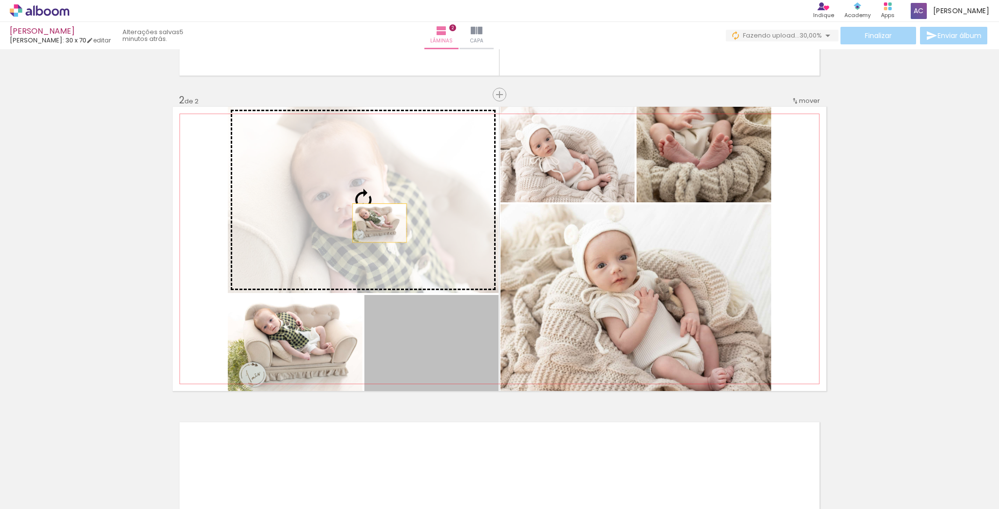
drag, startPoint x: 429, startPoint y: 344, endPoint x: 377, endPoint y: 223, distance: 132.4
click at [0, 0] on slot at bounding box center [0, 0] width 0 height 0
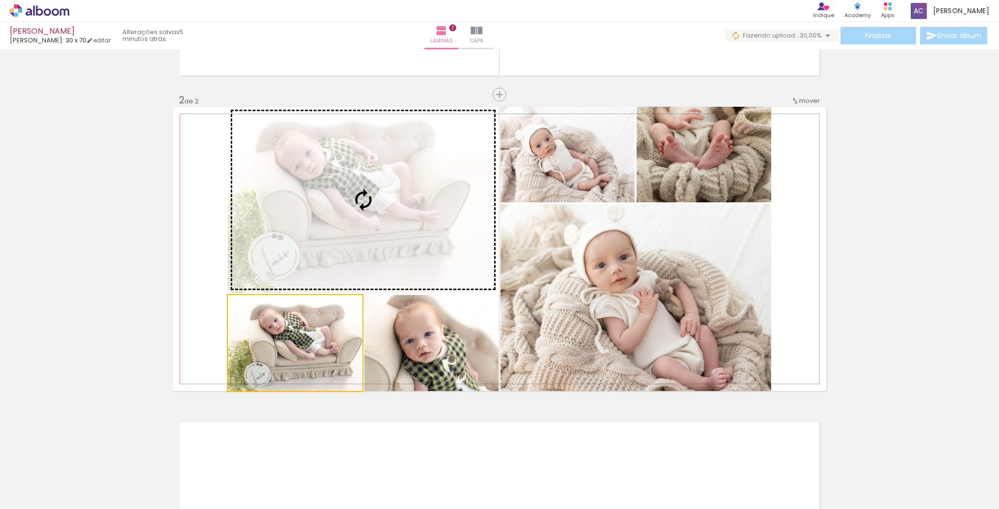
drag, startPoint x: 323, startPoint y: 356, endPoint x: 366, endPoint y: 206, distance: 155.9
click at [0, 0] on slot at bounding box center [0, 0] width 0 height 0
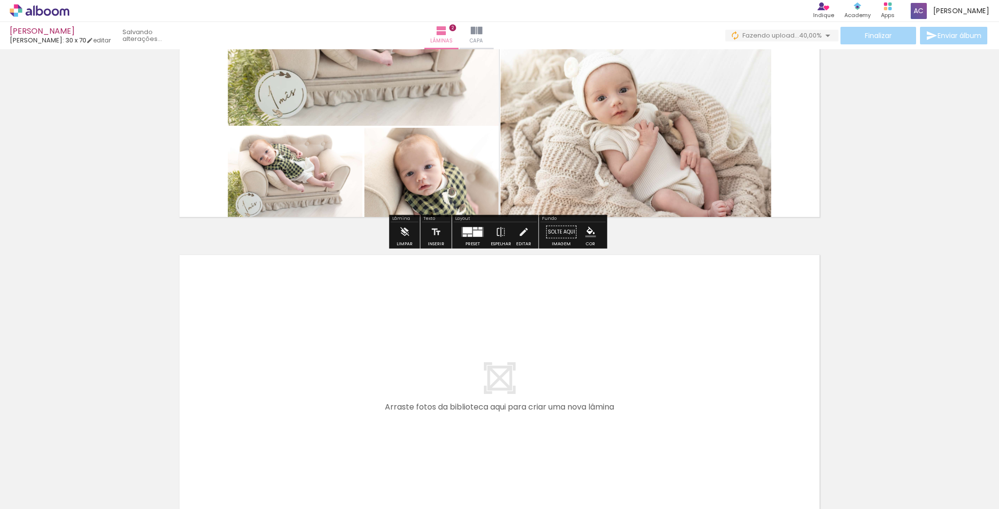
scroll to position [546, 0]
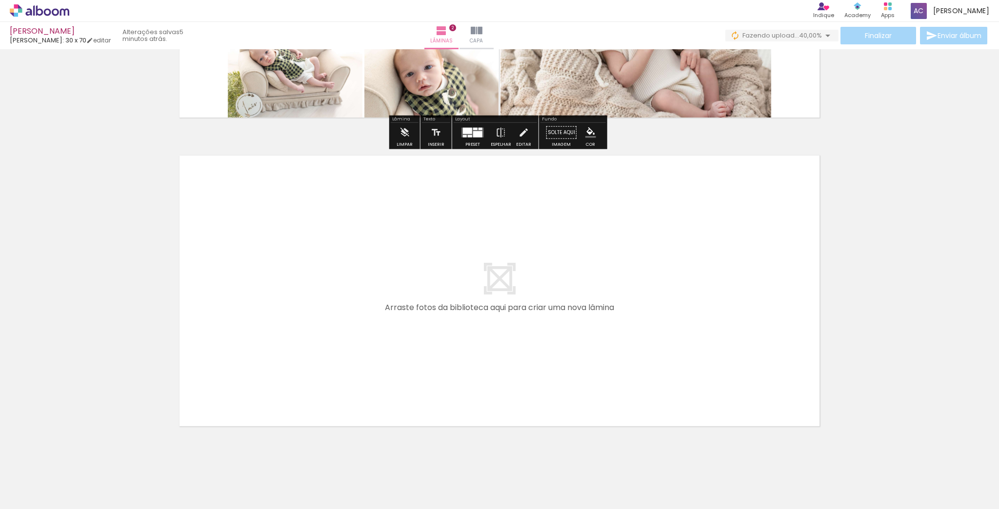
click at [32, 497] on span "Adicionar Fotos" at bounding box center [34, 496] width 29 height 11
click at [0, 0] on input "file" at bounding box center [0, 0] width 0 height 0
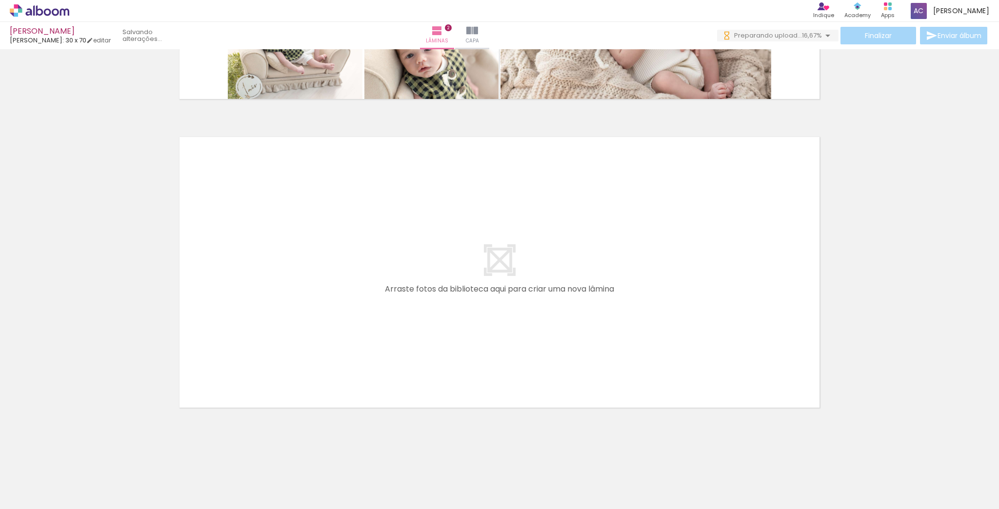
scroll to position [0, 450]
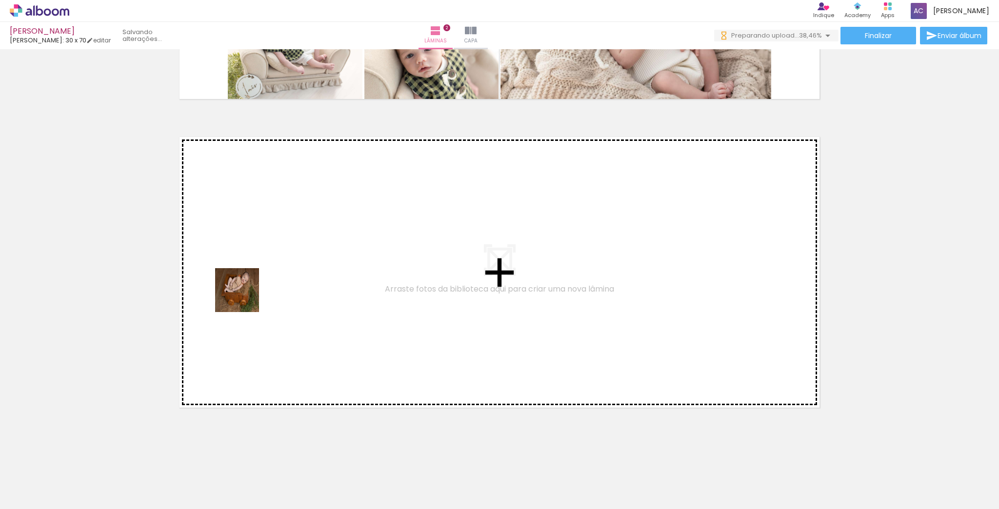
drag, startPoint x: 200, startPoint y: 484, endPoint x: 248, endPoint y: 283, distance: 206.0
click at [248, 283] on quentale-workspace at bounding box center [499, 254] width 999 height 509
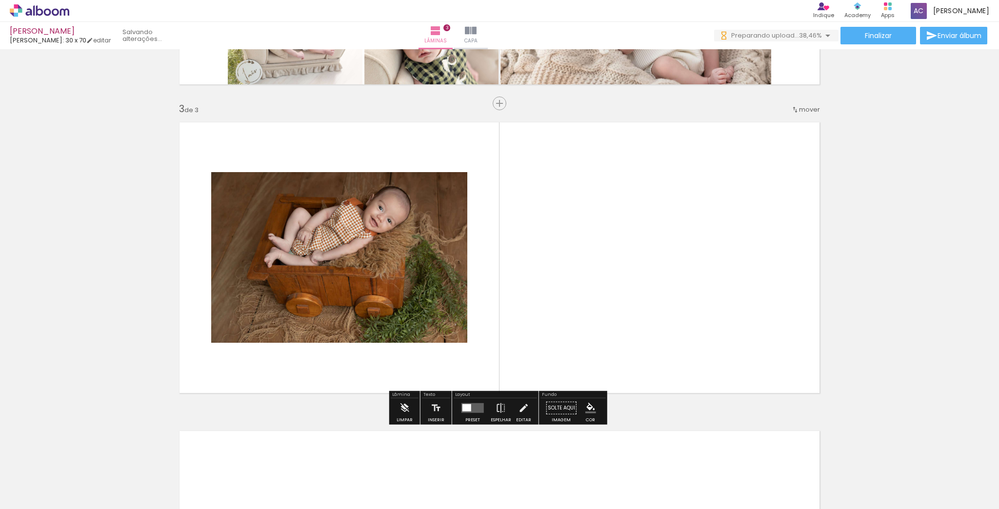
scroll to position [588, 0]
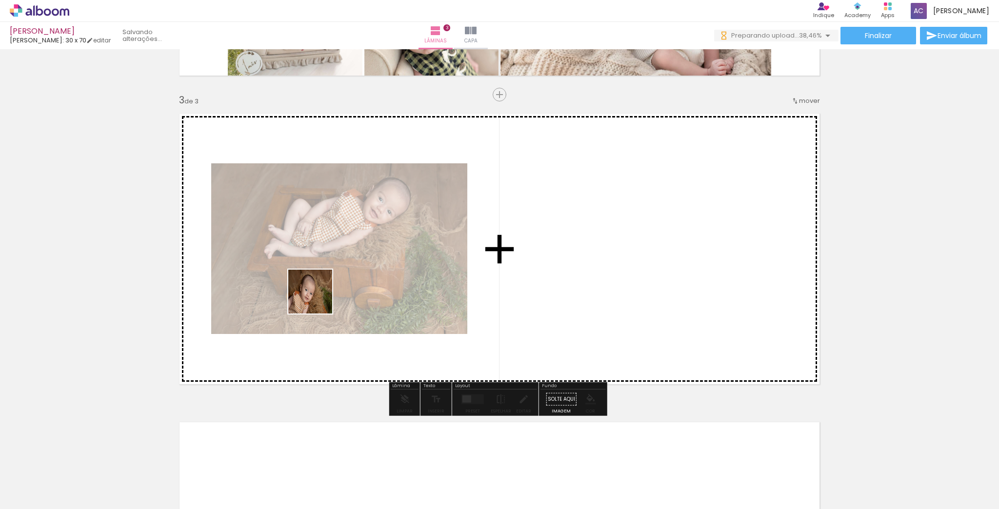
drag, startPoint x: 265, startPoint y: 455, endPoint x: 324, endPoint y: 279, distance: 185.2
click at [324, 279] on quentale-workspace at bounding box center [499, 254] width 999 height 509
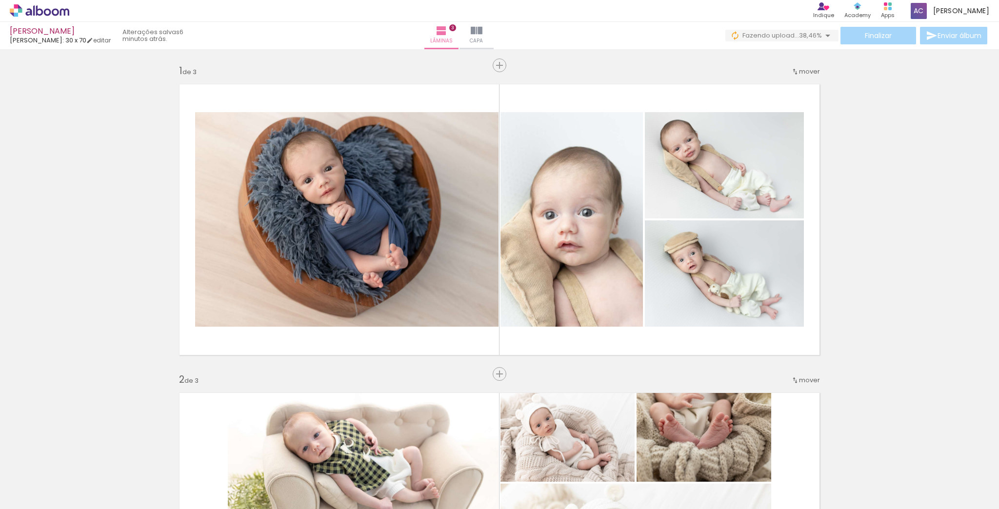
scroll to position [0, 504]
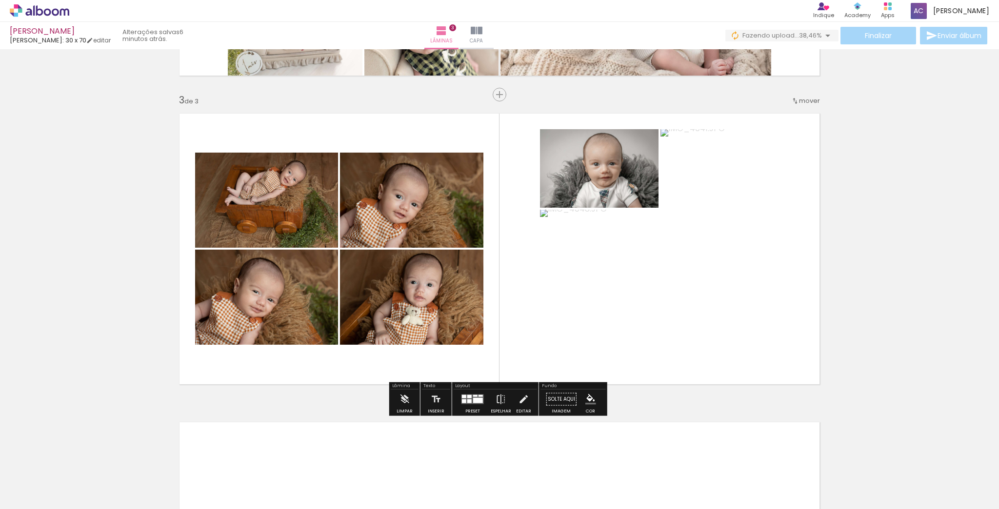
drag, startPoint x: 833, startPoint y: 283, endPoint x: 844, endPoint y: 285, distance: 11.4
click at [835, 284] on div "Inserir lâmina 1 de 3 Inserir lâmina 2 de 3 Inserir lâmina 3 de 3" at bounding box center [499, 81] width 999 height 1235
click at [866, 289] on div "Inserir lâmina 1 de 3 Inserir lâmina 2 de 3 Inserir lâmina 3 de 3" at bounding box center [499, 81] width 999 height 1235
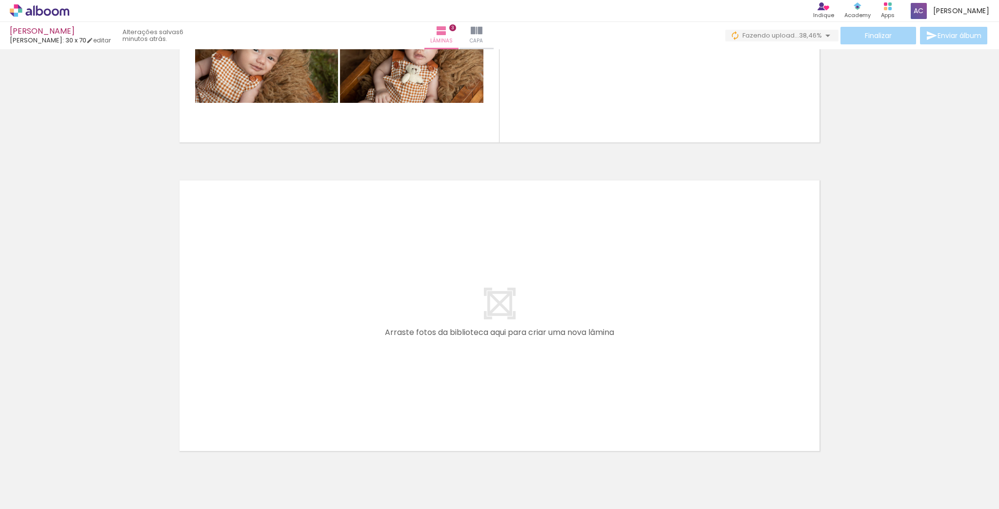
scroll to position [874, 0]
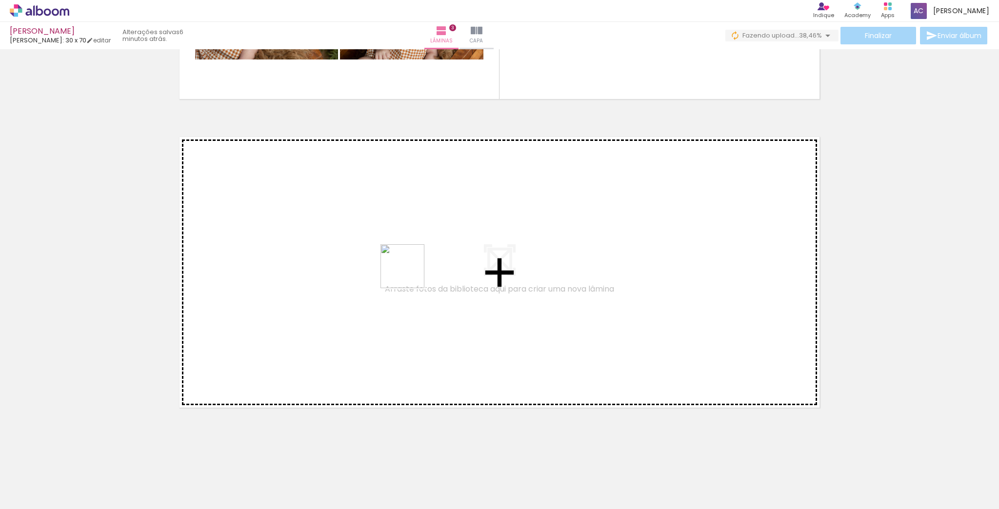
drag, startPoint x: 443, startPoint y: 339, endPoint x: 401, endPoint y: 256, distance: 93.4
click at [401, 256] on quentale-workspace at bounding box center [499, 254] width 999 height 509
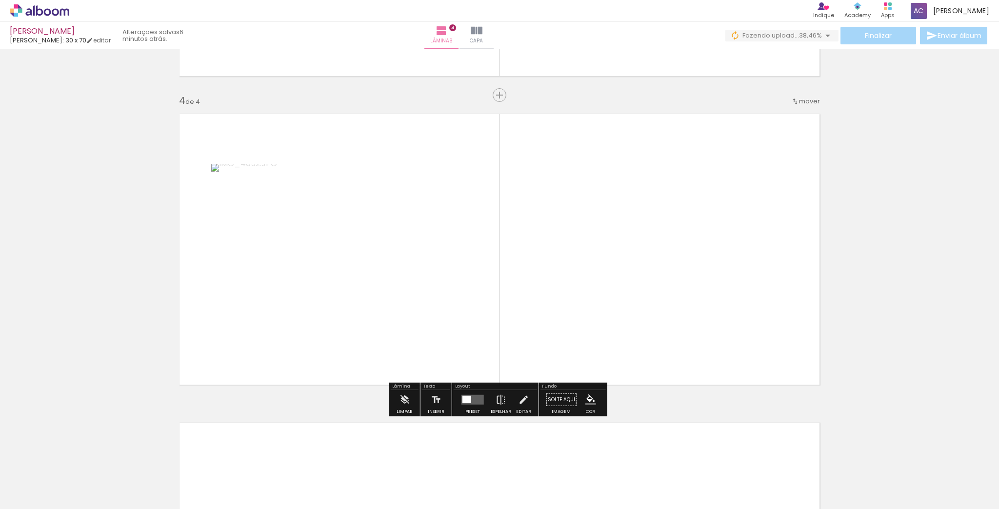
scroll to position [897, 0]
drag, startPoint x: 576, startPoint y: 467, endPoint x: 432, endPoint y: 262, distance: 249.9
click at [428, 247] on quentale-workspace at bounding box center [499, 254] width 999 height 509
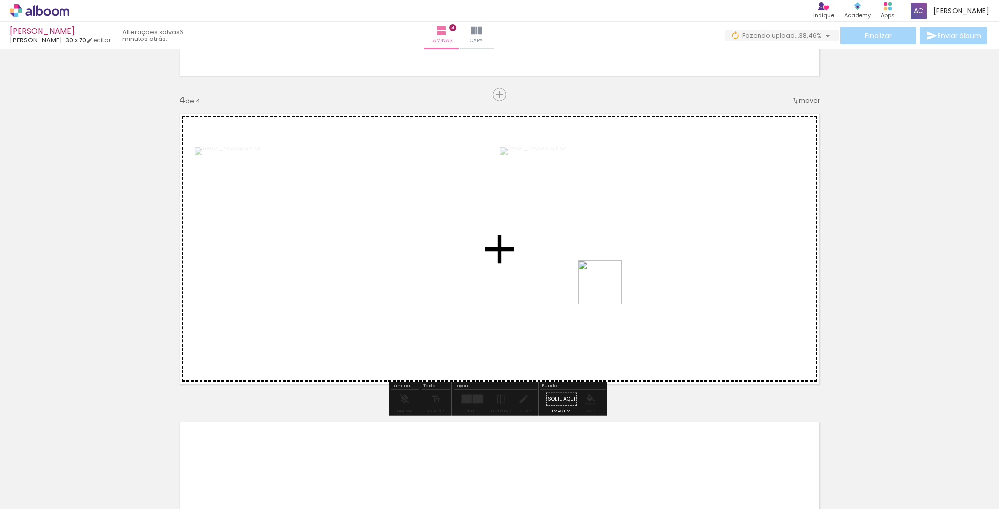
drag, startPoint x: 618, startPoint y: 440, endPoint x: 605, endPoint y: 338, distance: 102.8
click at [604, 273] on quentale-workspace at bounding box center [499, 254] width 999 height 509
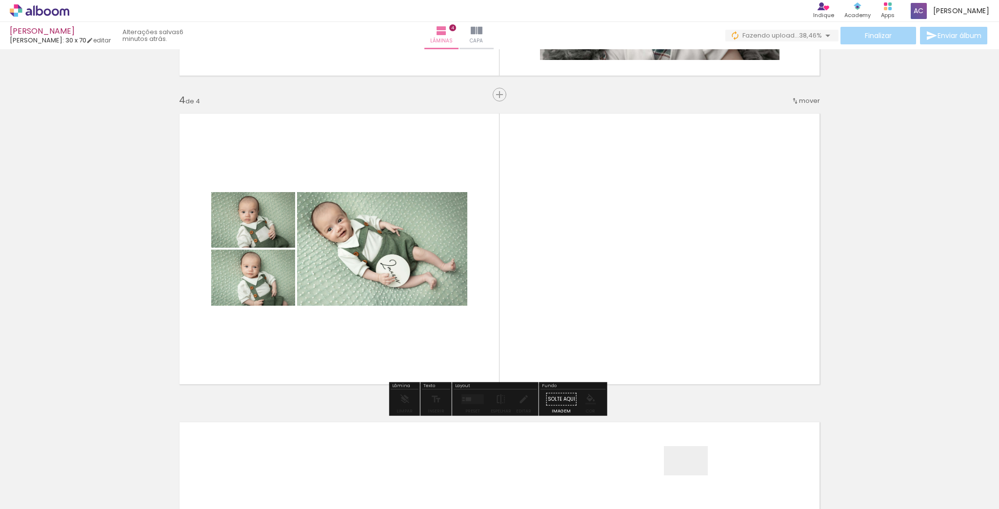
drag, startPoint x: 693, startPoint y: 476, endPoint x: 653, endPoint y: 275, distance: 204.4
click at [653, 275] on quentale-workspace at bounding box center [499, 254] width 999 height 509
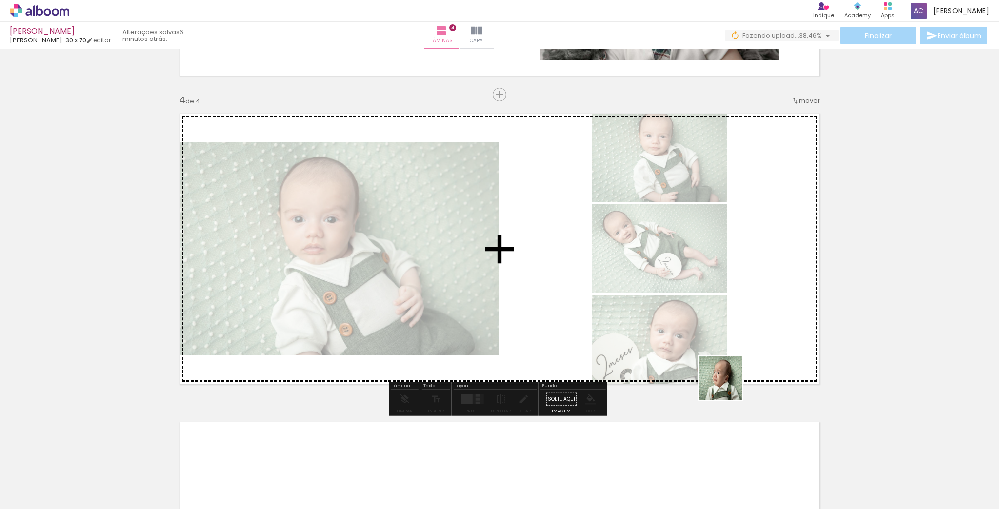
drag, startPoint x: 728, startPoint y: 385, endPoint x: 724, endPoint y: 336, distance: 49.9
click at [721, 284] on quentale-workspace at bounding box center [499, 254] width 999 height 509
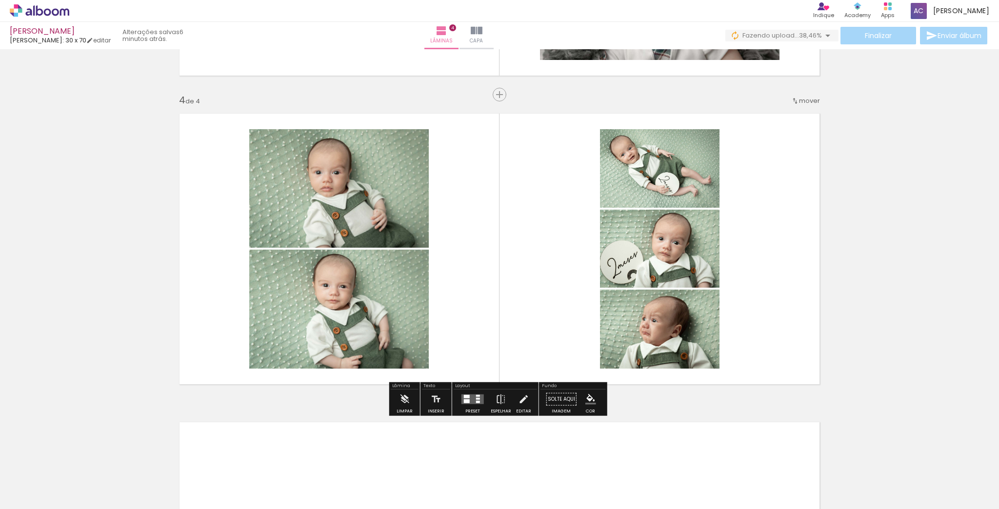
drag, startPoint x: 799, startPoint y: 478, endPoint x: 668, endPoint y: 296, distance: 224.7
click at [679, 261] on quentale-workspace at bounding box center [499, 254] width 999 height 509
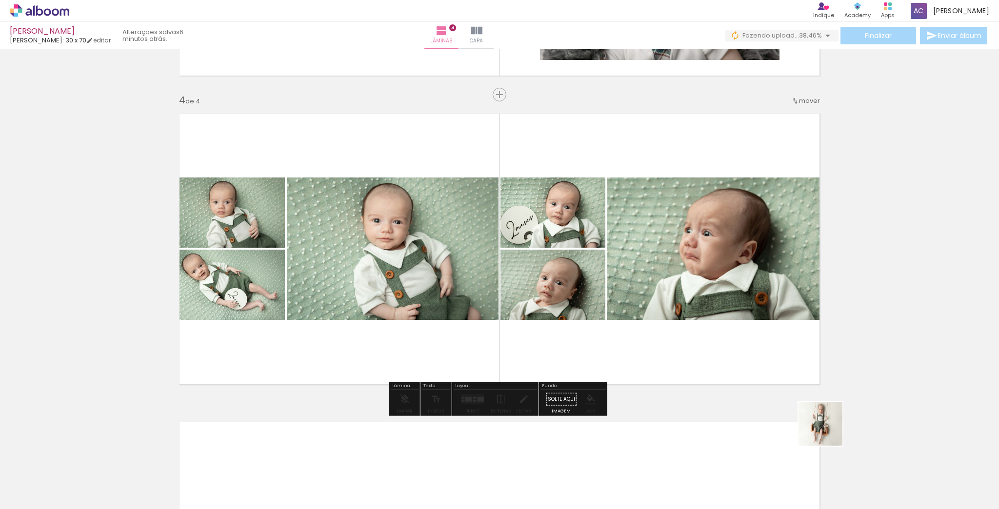
drag, startPoint x: 828, startPoint y: 431, endPoint x: 681, endPoint y: 256, distance: 228.5
click at [668, 232] on quentale-workspace at bounding box center [499, 254] width 999 height 509
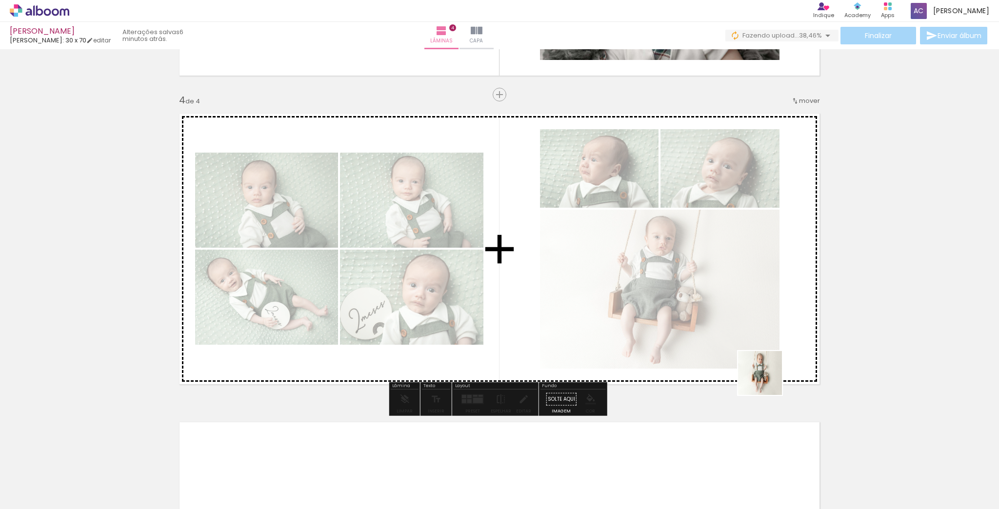
drag, startPoint x: 910, startPoint y: 468, endPoint x: 532, endPoint y: 273, distance: 425.6
click at [529, 270] on quentale-workspace at bounding box center [499, 254] width 999 height 509
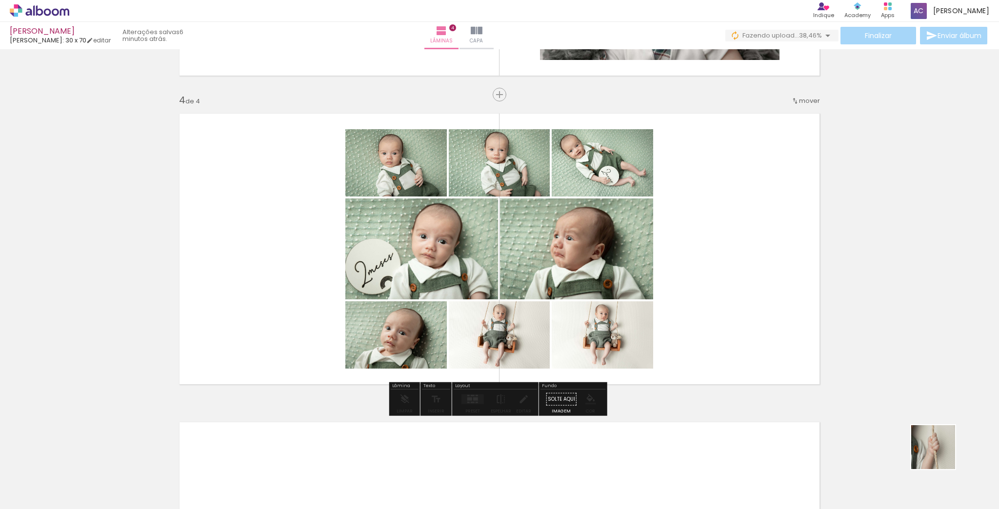
drag, startPoint x: 940, startPoint y: 455, endPoint x: 621, endPoint y: 287, distance: 360.2
click at [619, 283] on quentale-workspace at bounding box center [499, 254] width 999 height 509
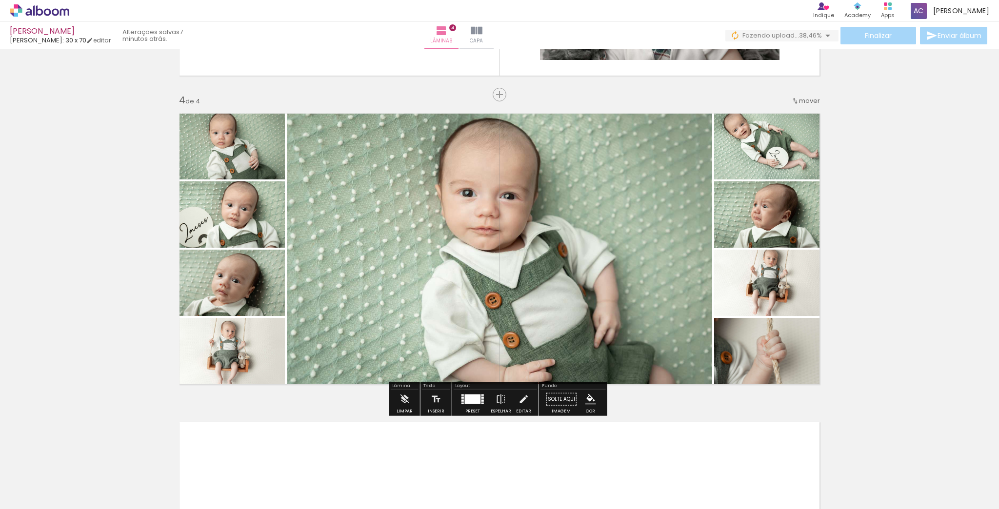
click at [461, 404] on div at bounding box center [472, 400] width 26 height 20
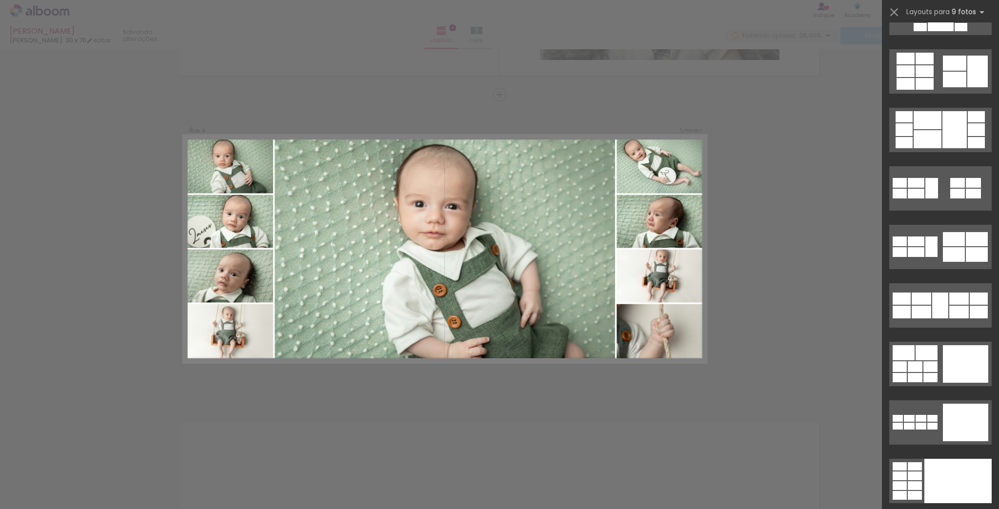
scroll to position [0, 0]
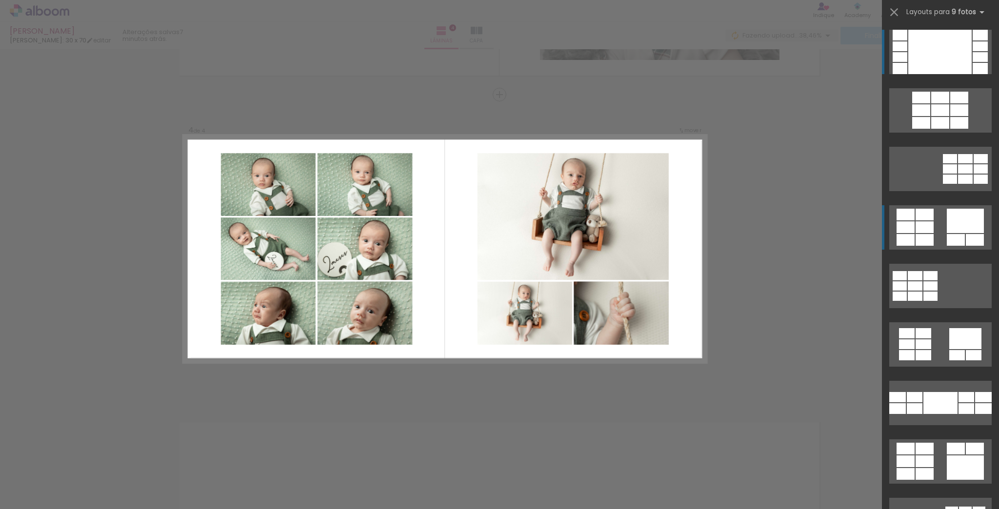
click at [947, 227] on div at bounding box center [965, 221] width 37 height 24
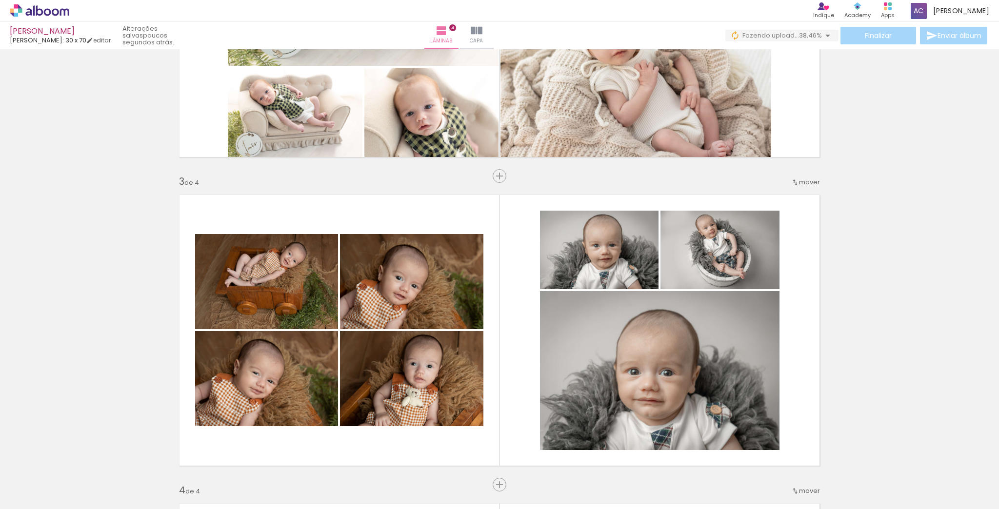
scroll to position [702, 0]
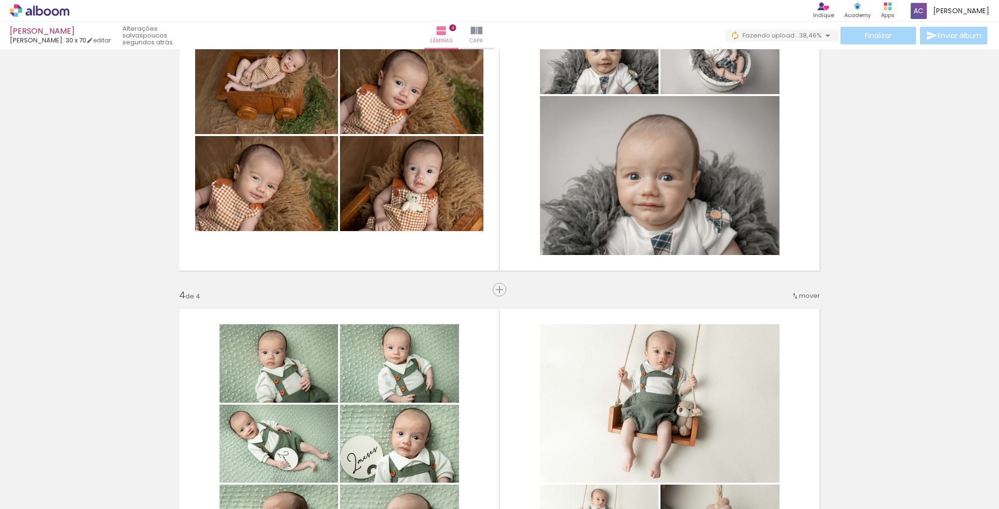
click at [800, 295] on span "mover" at bounding box center [809, 295] width 21 height 9
click at [787, 325] on paper-item "antes da 3" at bounding box center [781, 326] width 74 height 16
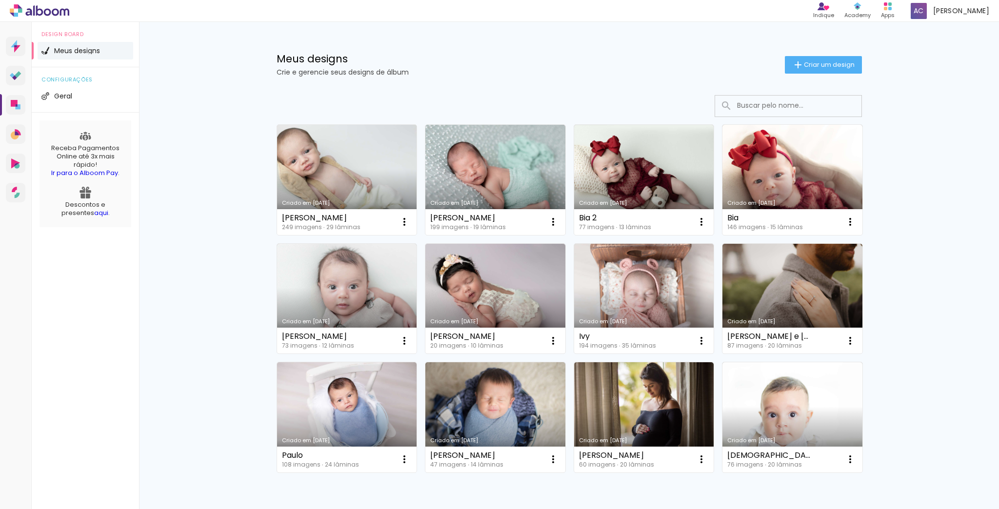
click at [353, 163] on link "Criado em [DATE]" at bounding box center [347, 180] width 140 height 110
